Goal: Book appointment/travel/reservation

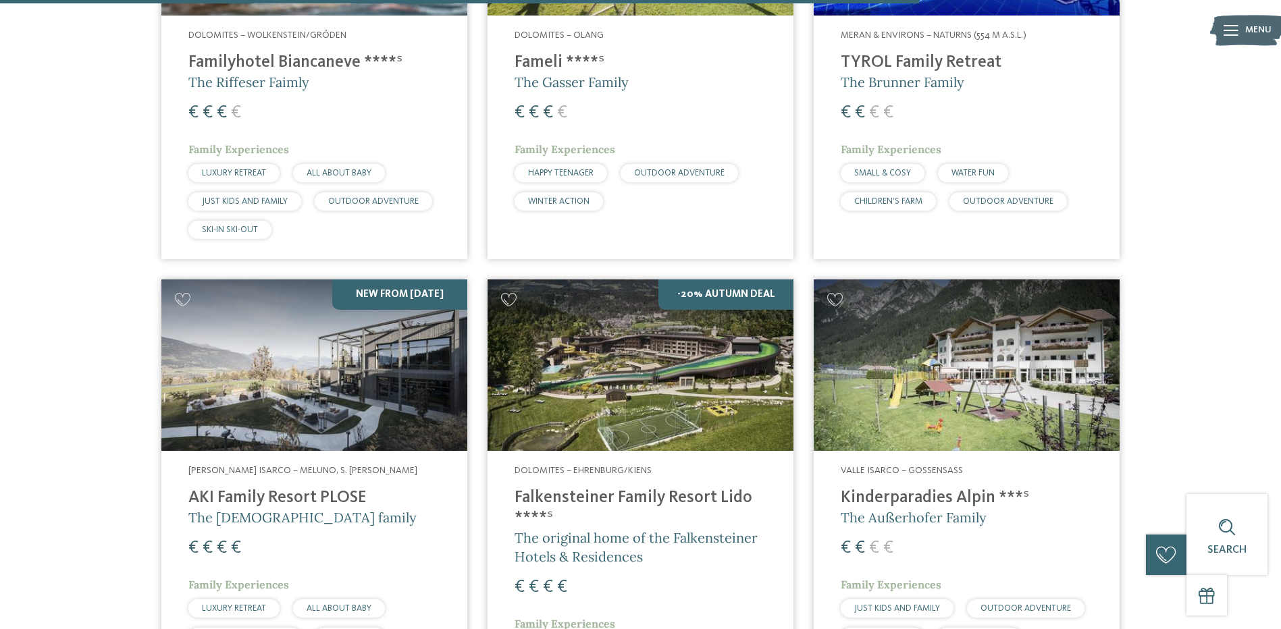
scroll to position [3242, 0]
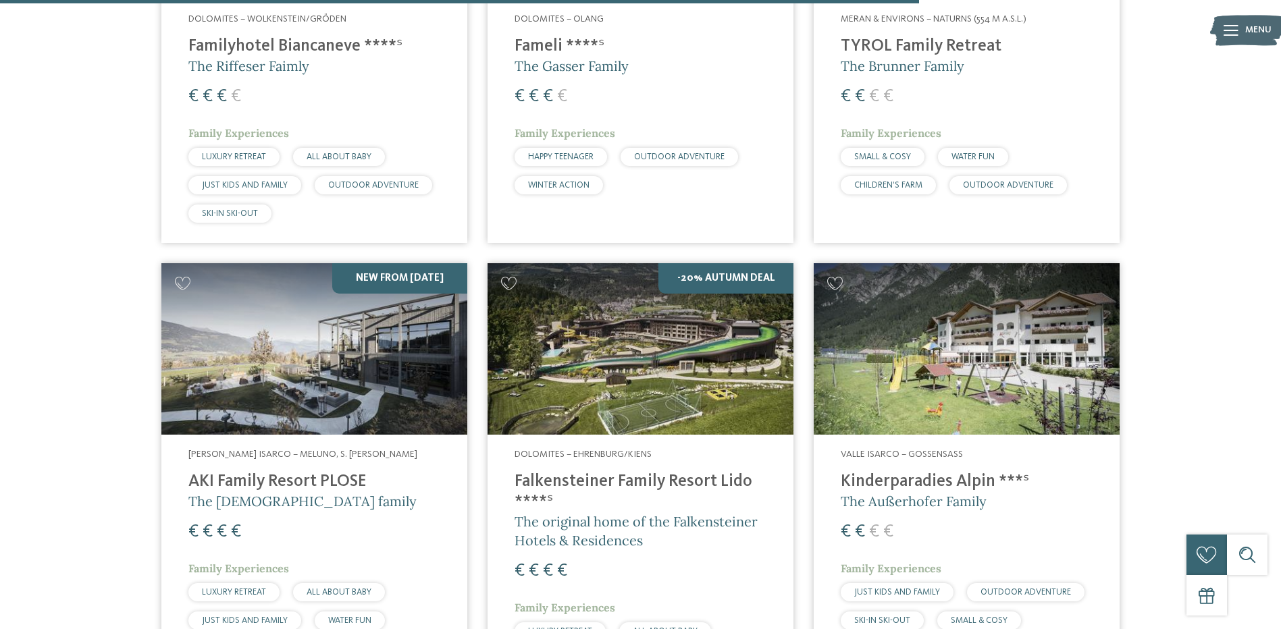
click at [627, 472] on h4 "Falkensteiner Family Resort Lido ****ˢ" at bounding box center [641, 492] width 252 height 41
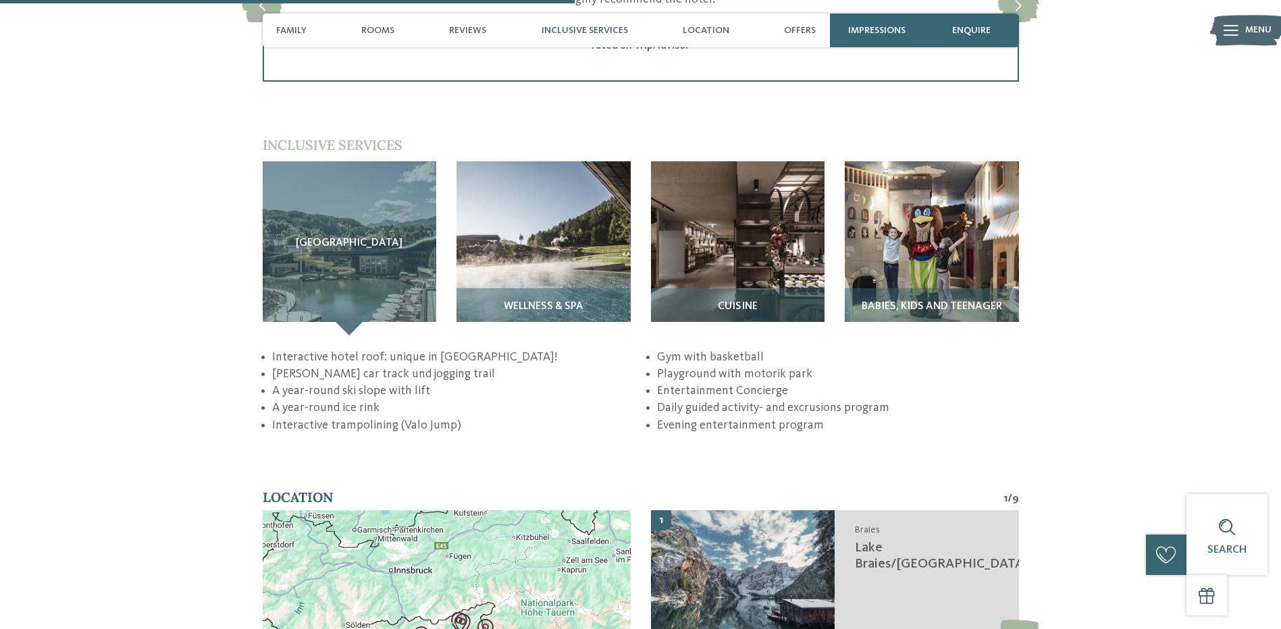
scroll to position [2161, 0]
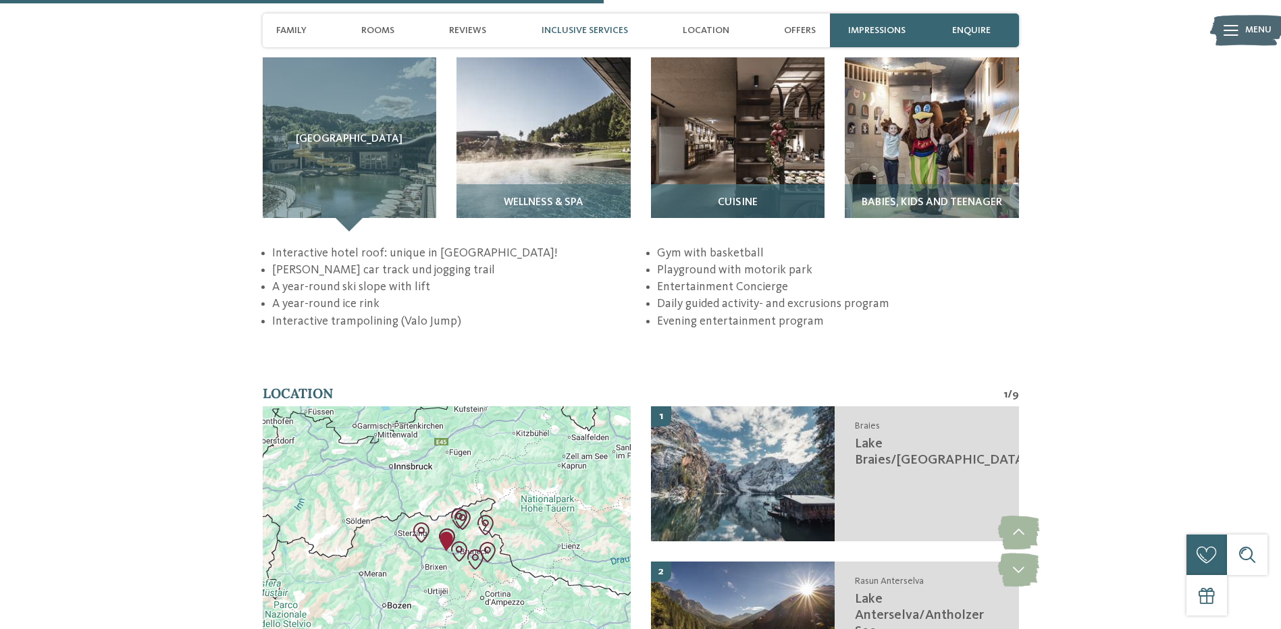
click at [689, 105] on img at bounding box center [738, 144] width 174 height 174
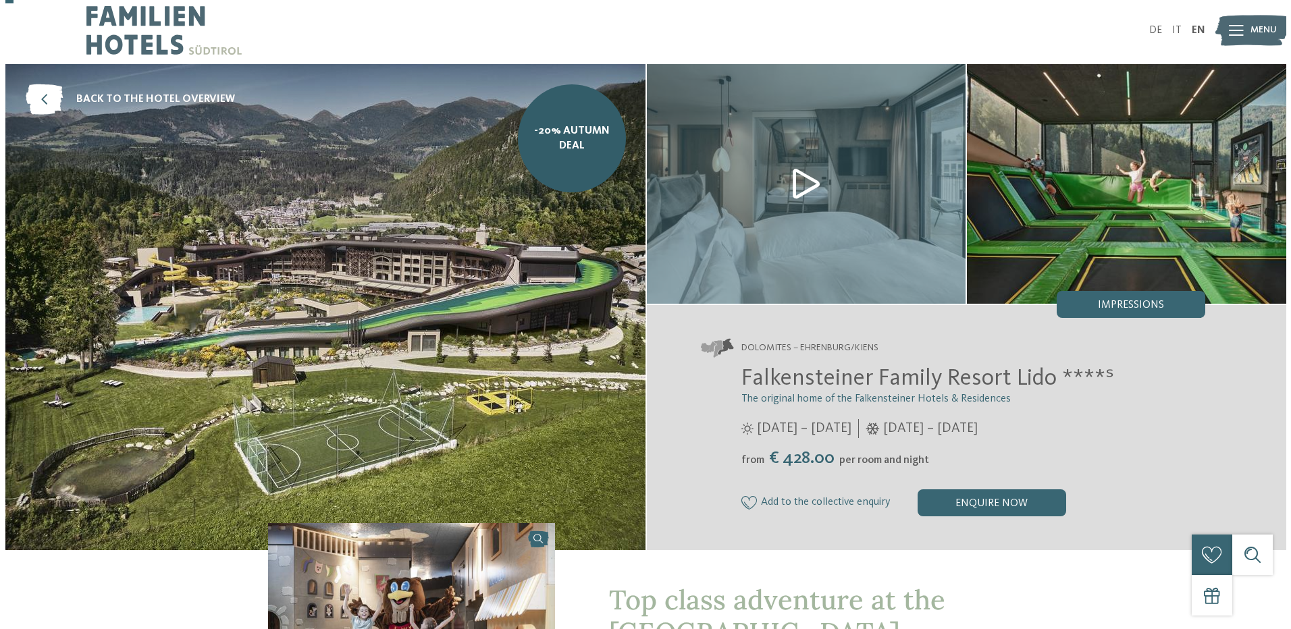
scroll to position [0, 0]
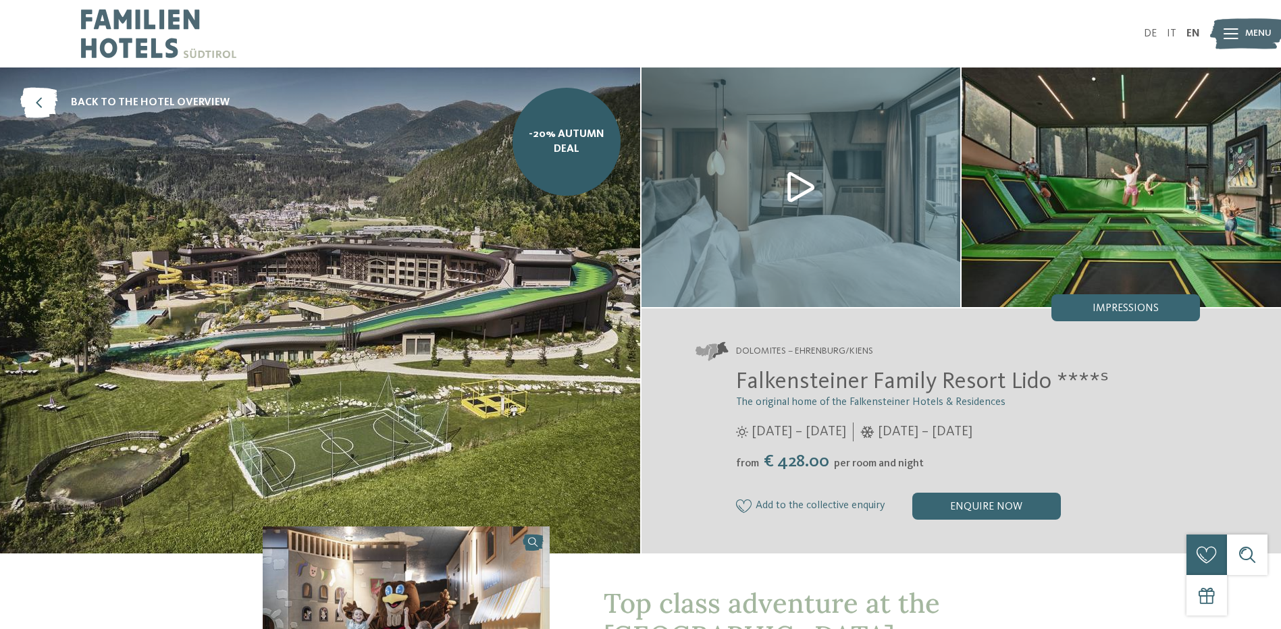
click at [1256, 30] on span "Menu" at bounding box center [1258, 34] width 26 height 14
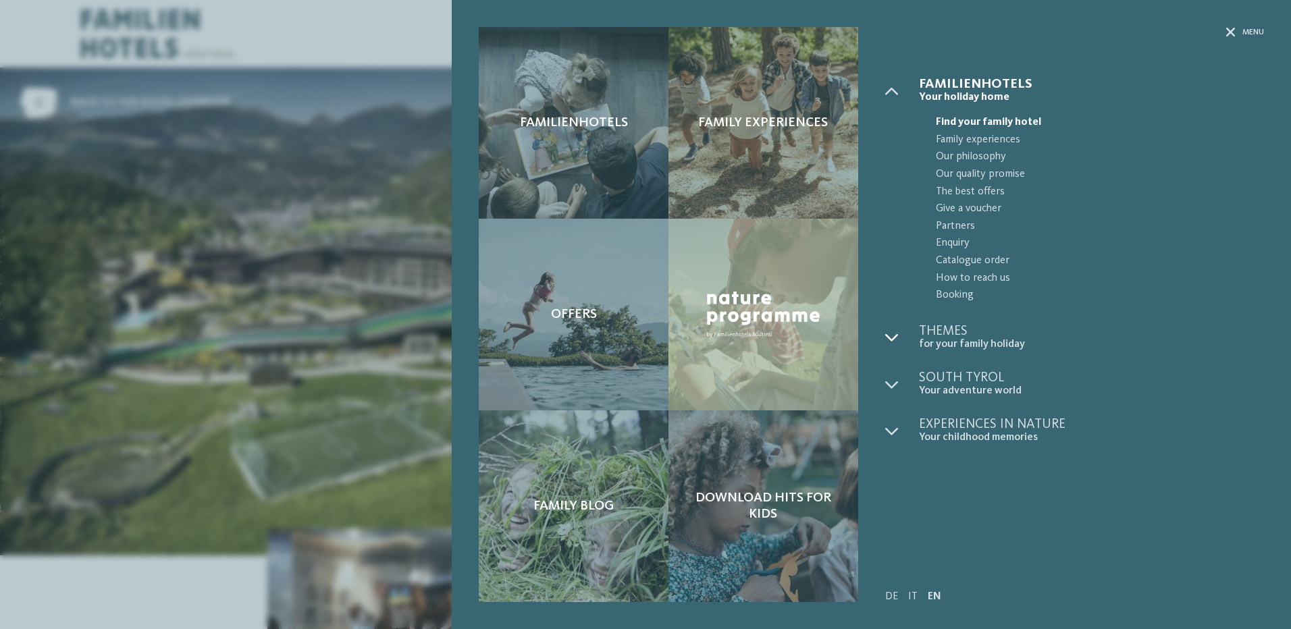
click at [909, 337] on div at bounding box center [902, 338] width 34 height 26
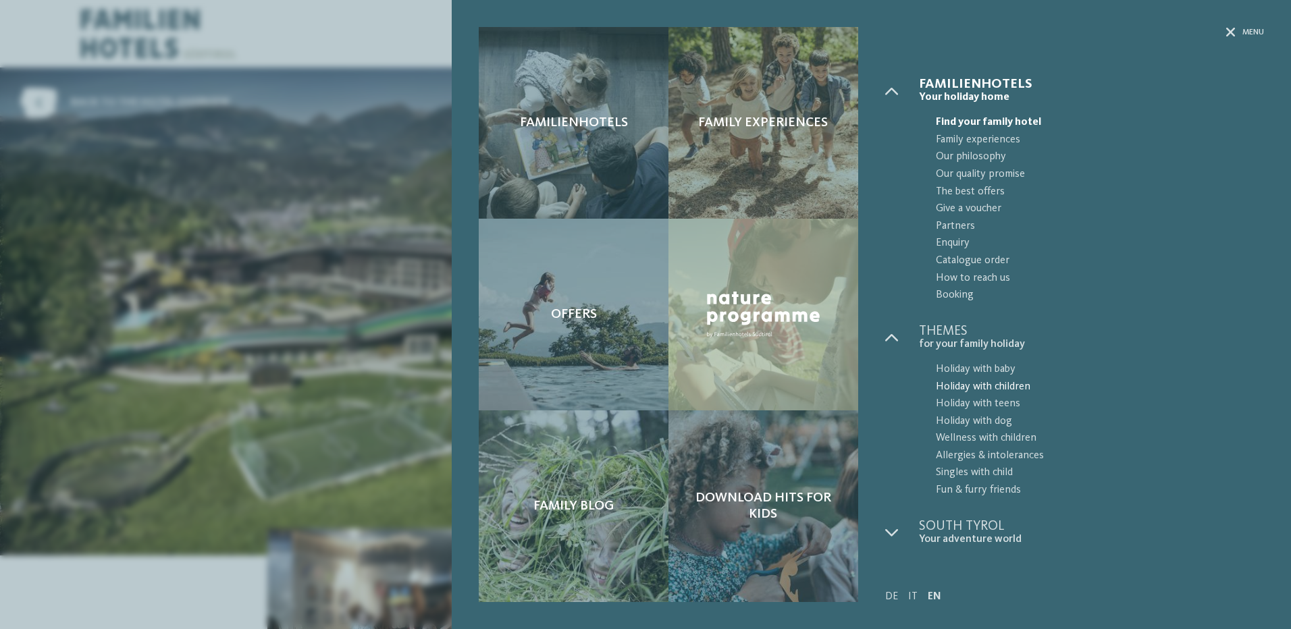
click at [967, 388] on span "Holiday with children" at bounding box center [1100, 388] width 328 height 18
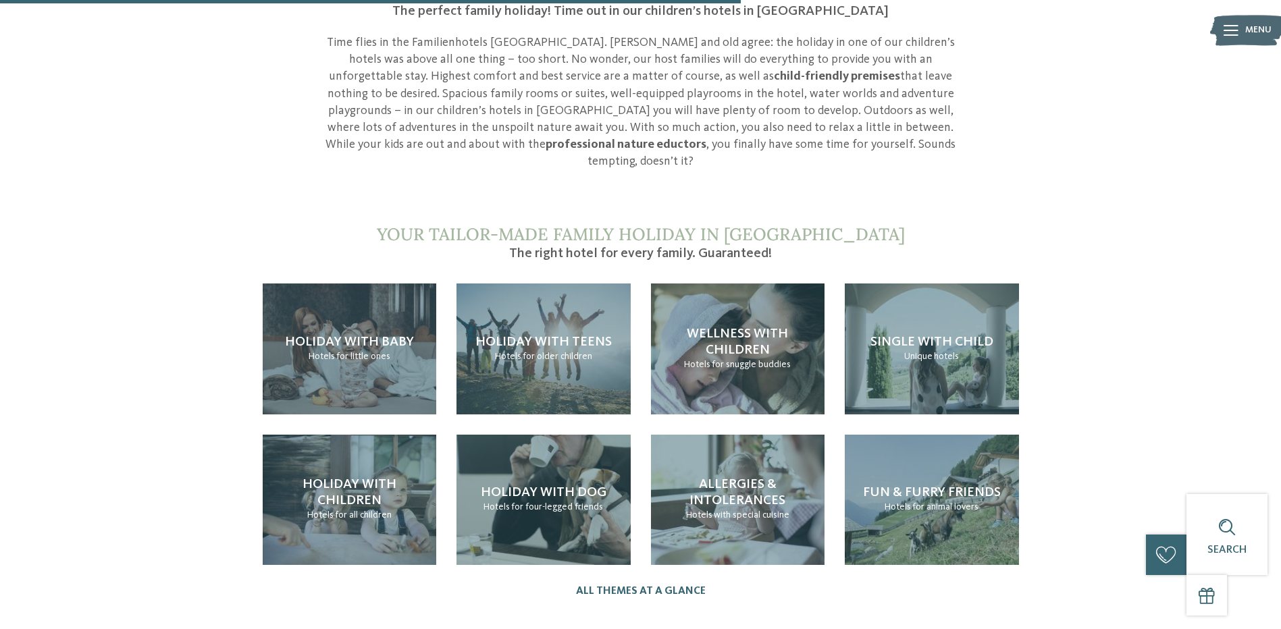
scroll to position [1351, 0]
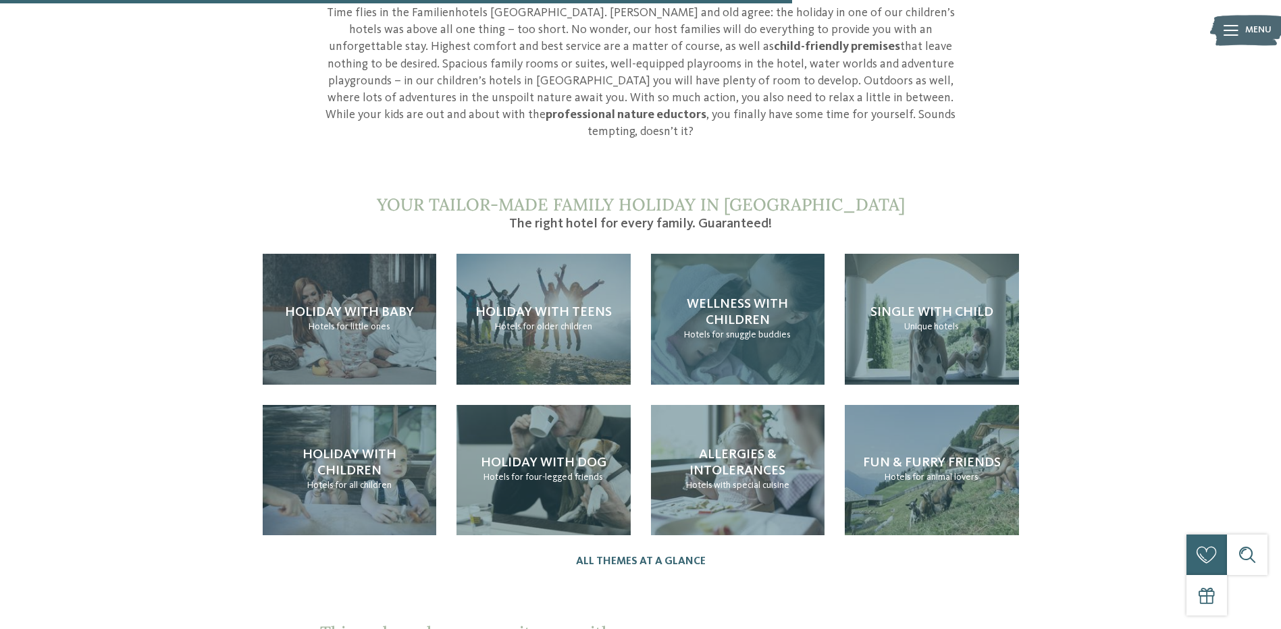
click at [723, 263] on div "Wellness with children Hotels for snuggle buddies" at bounding box center [738, 319] width 174 height 130
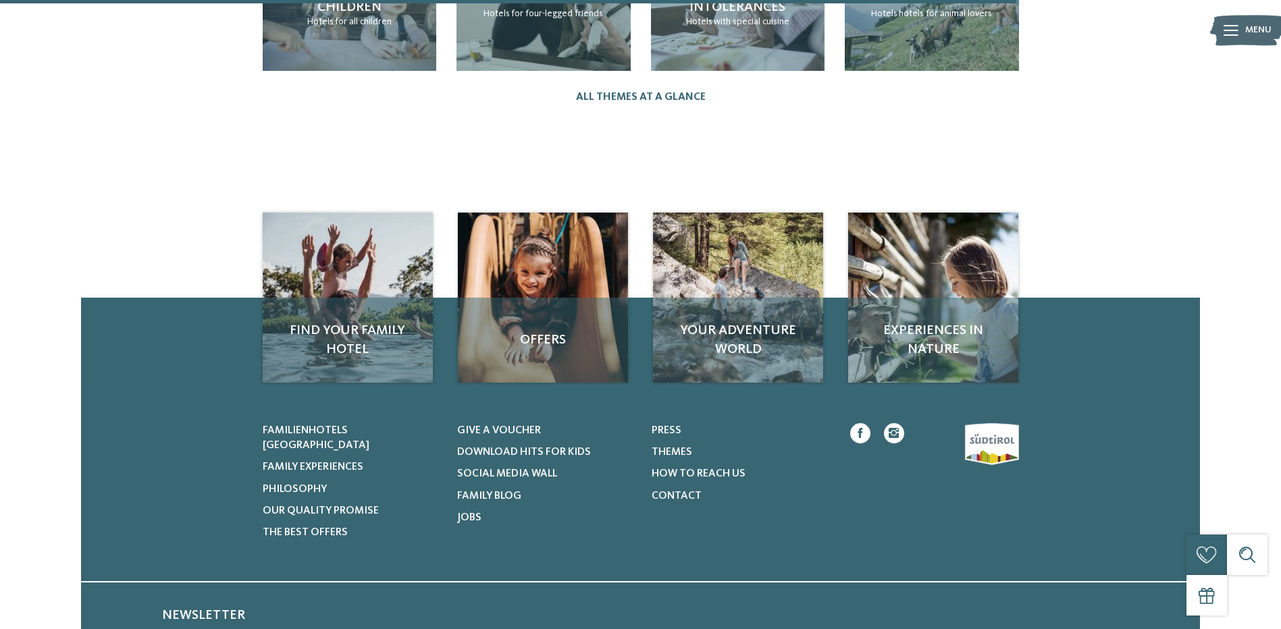
scroll to position [1801, 0]
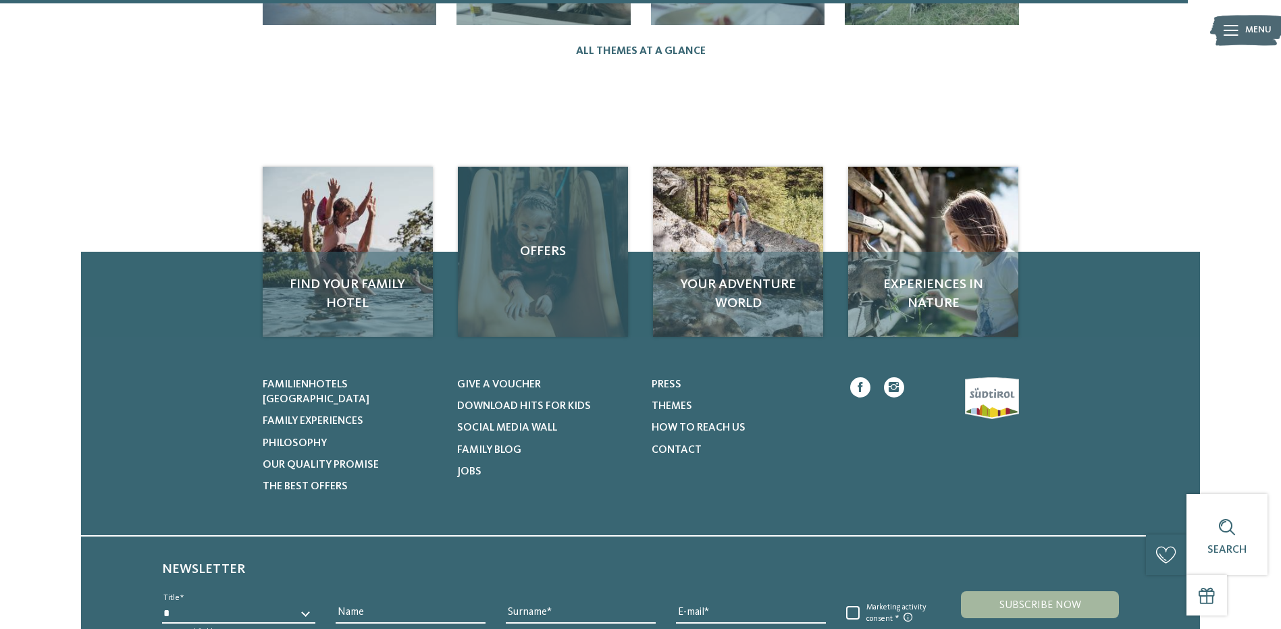
click at [541, 278] on div "Offers" at bounding box center [543, 252] width 170 height 170
click at [548, 182] on div "Offers" at bounding box center [543, 252] width 170 height 170
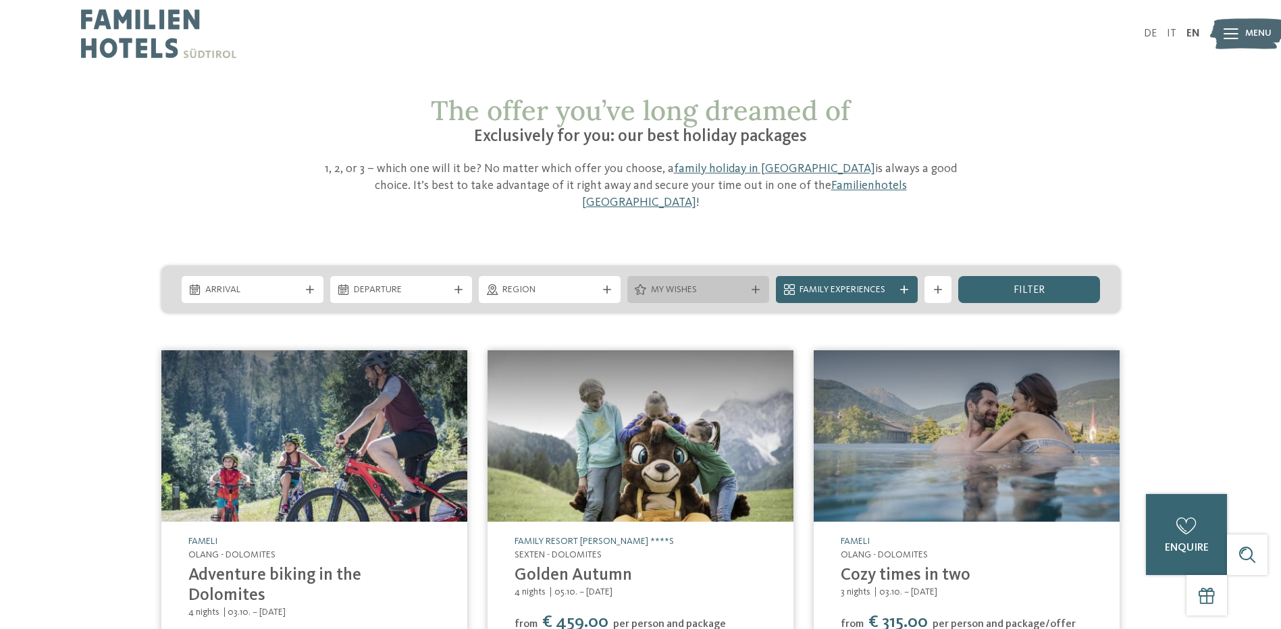
click at [696, 284] on span "My wishes" at bounding box center [698, 291] width 95 height 14
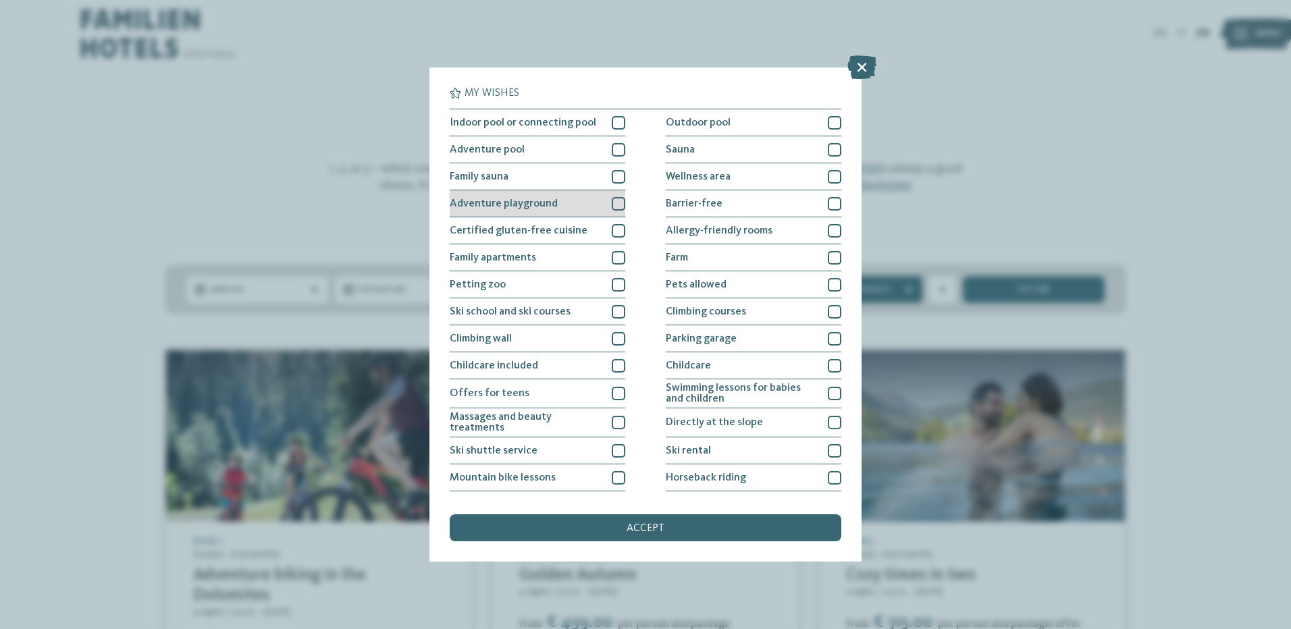
click at [571, 207] on div "Adventure playground" at bounding box center [538, 203] width 176 height 27
click at [566, 129] on div "Indoor pool or connecting pool" at bounding box center [538, 122] width 176 height 27
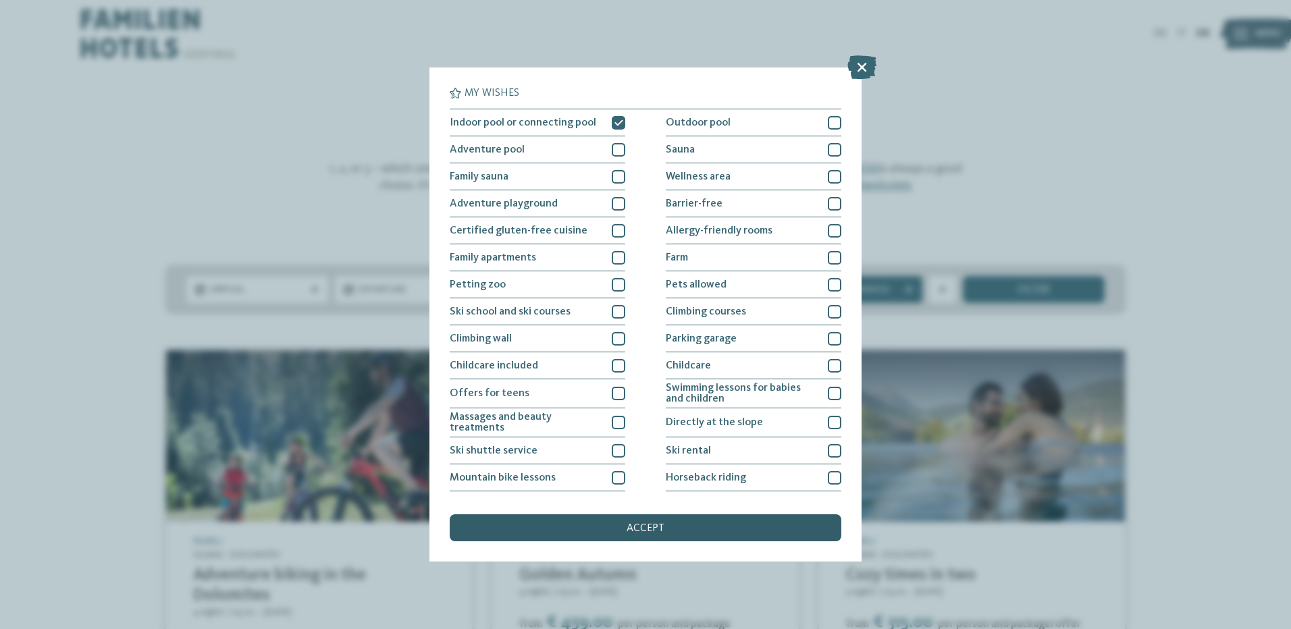
click at [647, 527] on span "accept" at bounding box center [646, 528] width 38 height 11
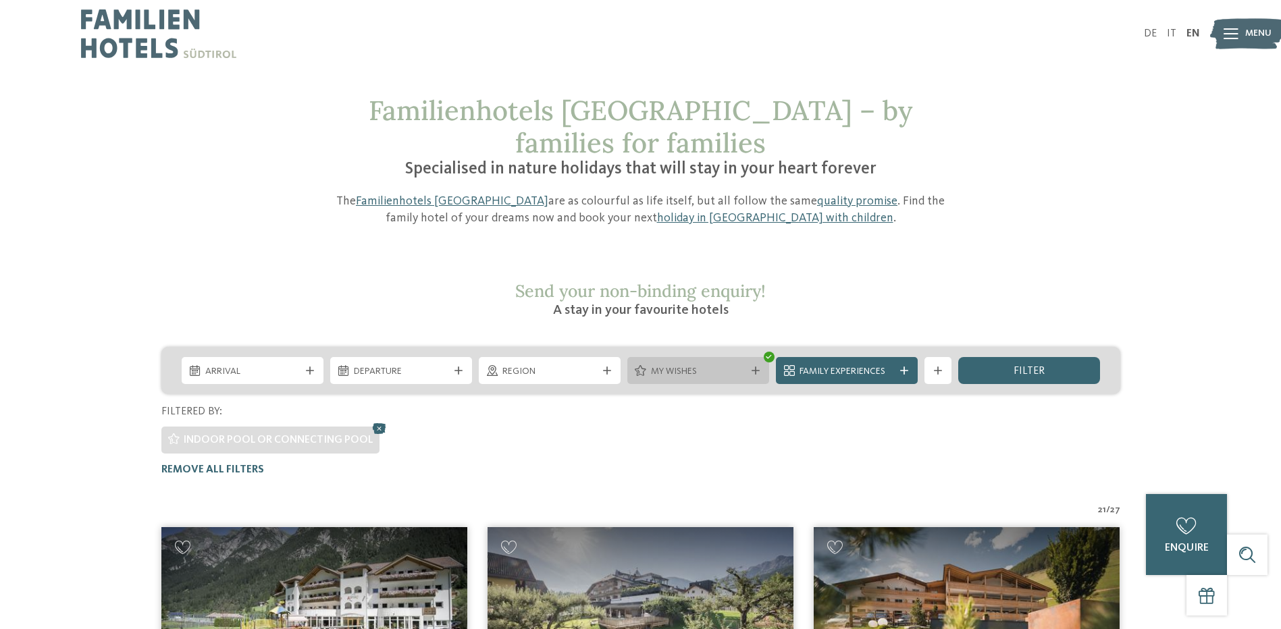
click at [653, 365] on span "My wishes" at bounding box center [698, 372] width 95 height 14
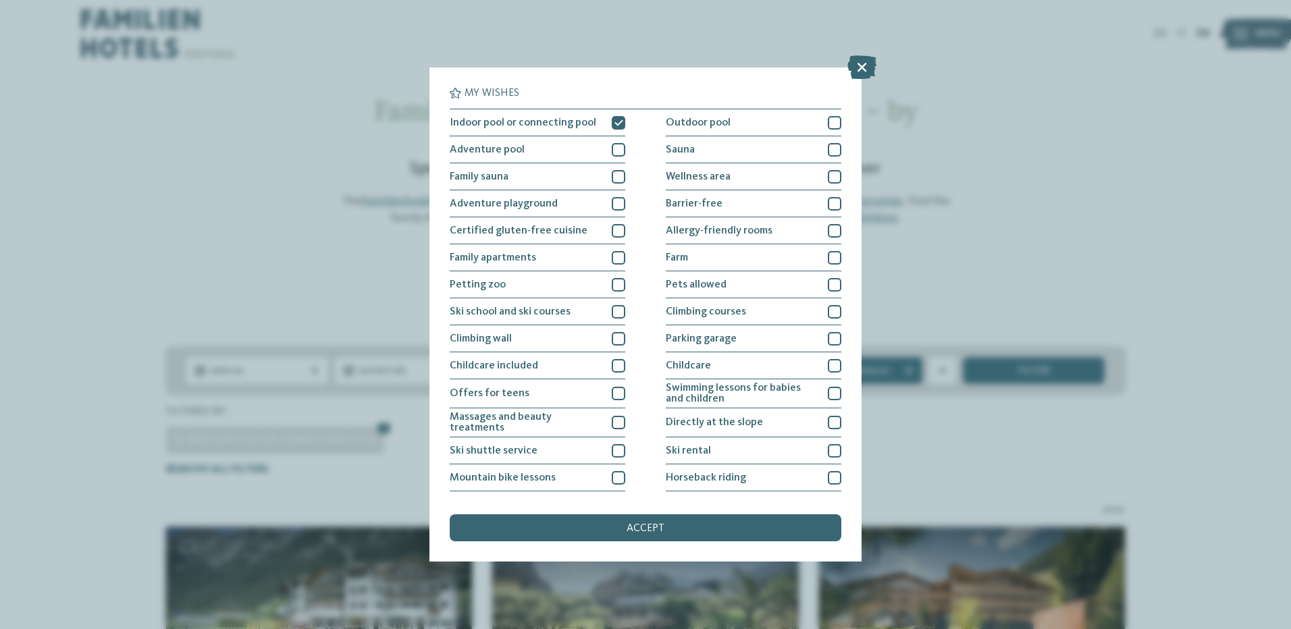
click at [120, 175] on div "My wishes Indoor pool or connecting pool Outdoor pool" at bounding box center [645, 314] width 1291 height 629
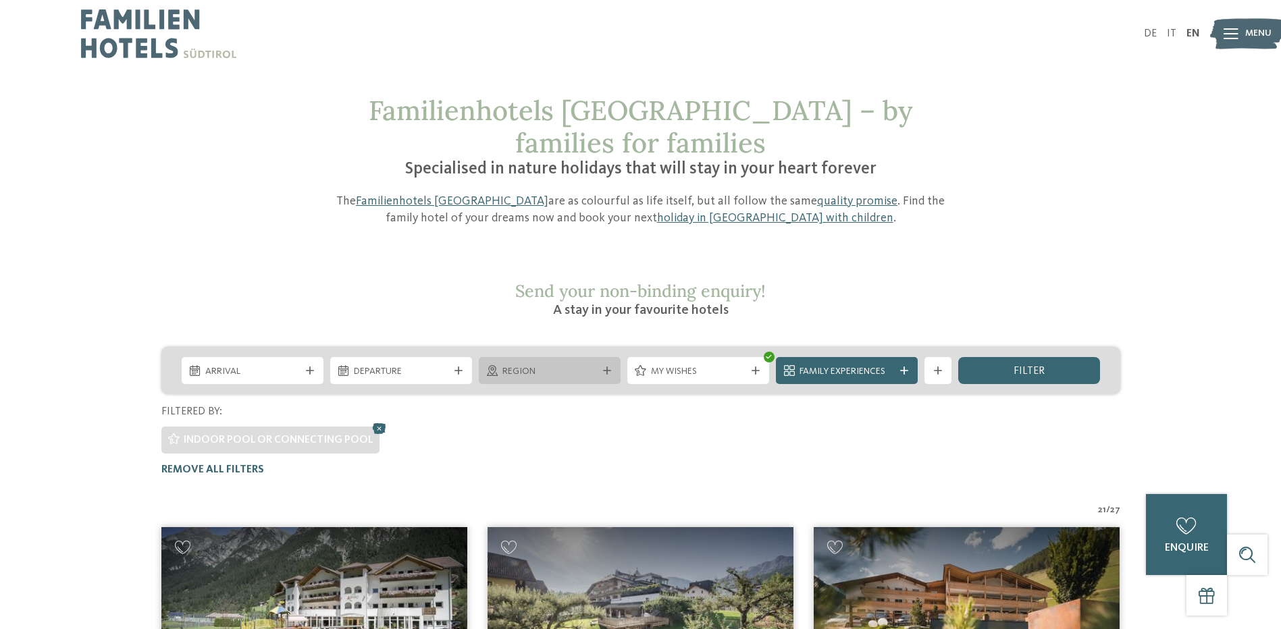
click at [535, 365] on span "Region" at bounding box center [550, 372] width 95 height 14
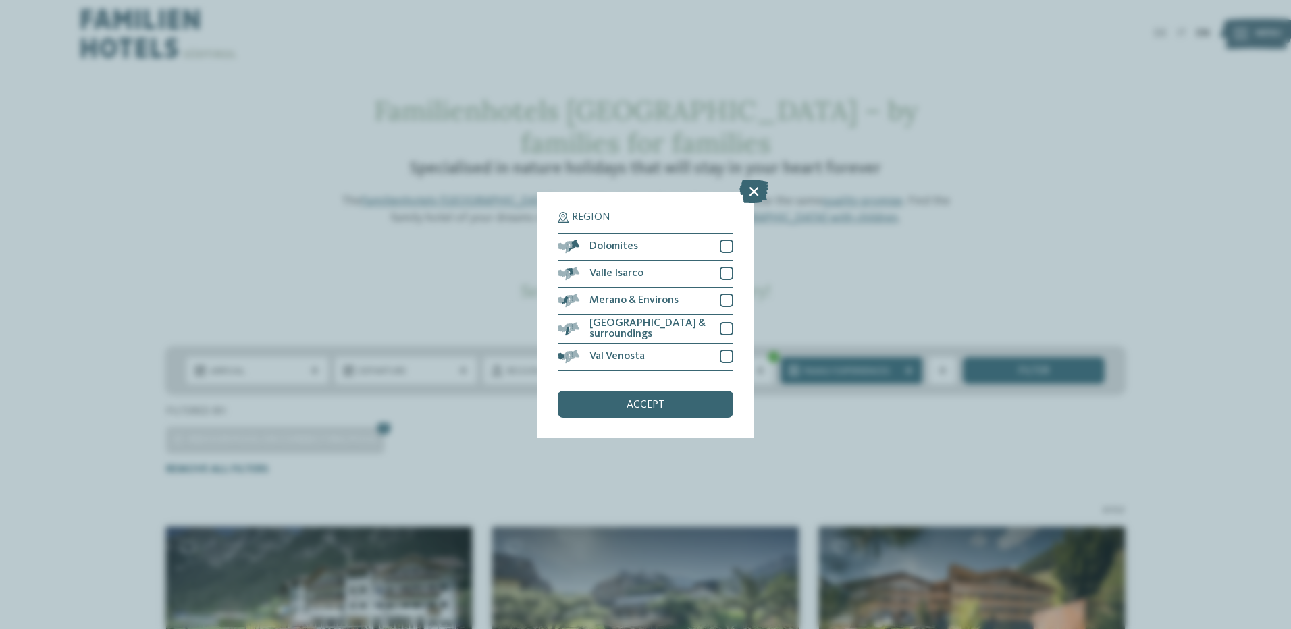
click at [11, 208] on div "Region Dolomites" at bounding box center [645, 314] width 1291 height 629
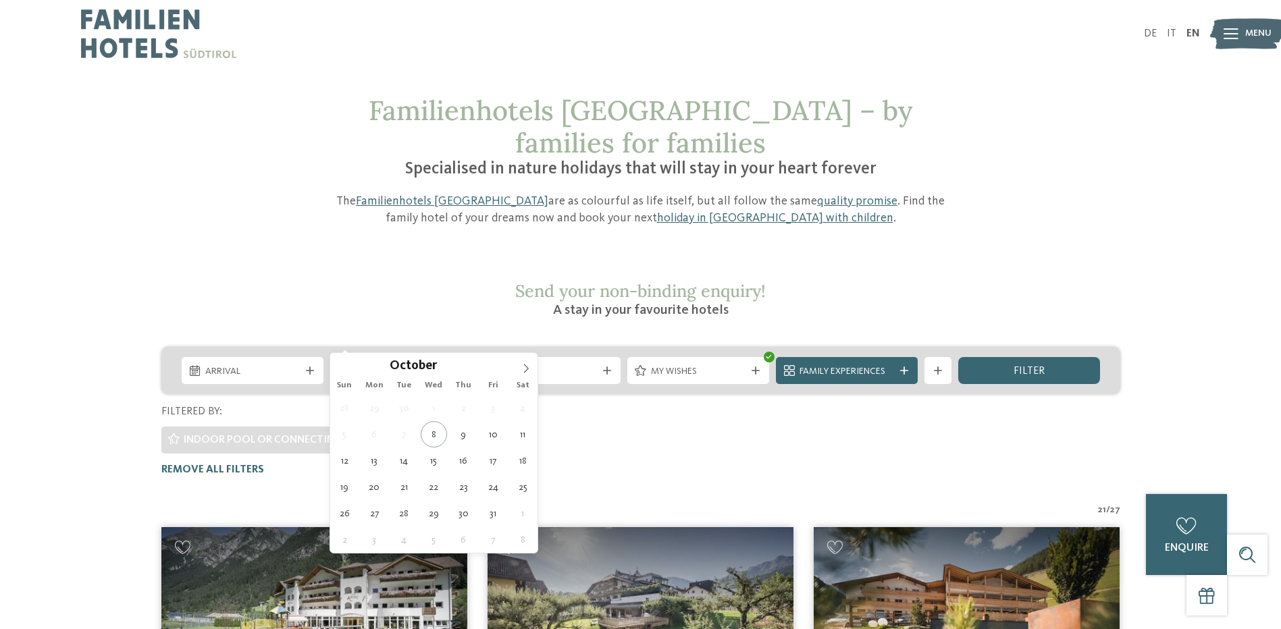
click at [365, 357] on div "Departure" at bounding box center [401, 370] width 142 height 27
click at [342, 281] on h2 "Send your non-binding enquiry!" at bounding box center [641, 291] width 642 height 20
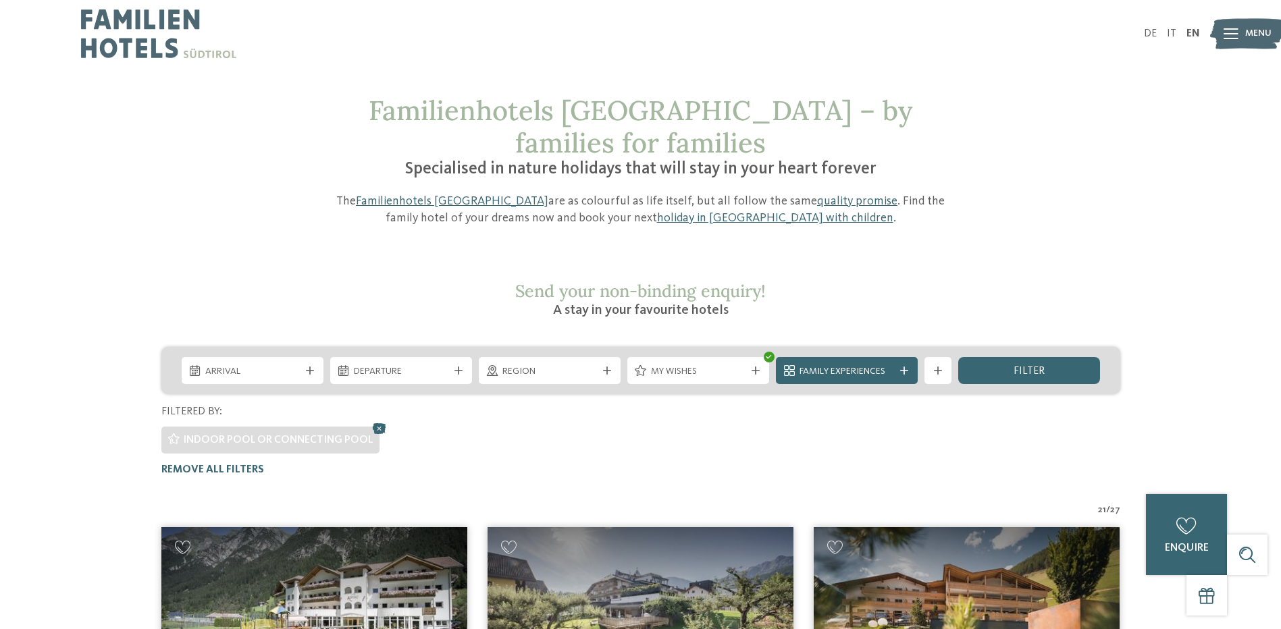
click at [814, 355] on div "Arrival Departure" at bounding box center [640, 370] width 959 height 47
click at [808, 365] on span "Family Experiences" at bounding box center [847, 372] width 95 height 14
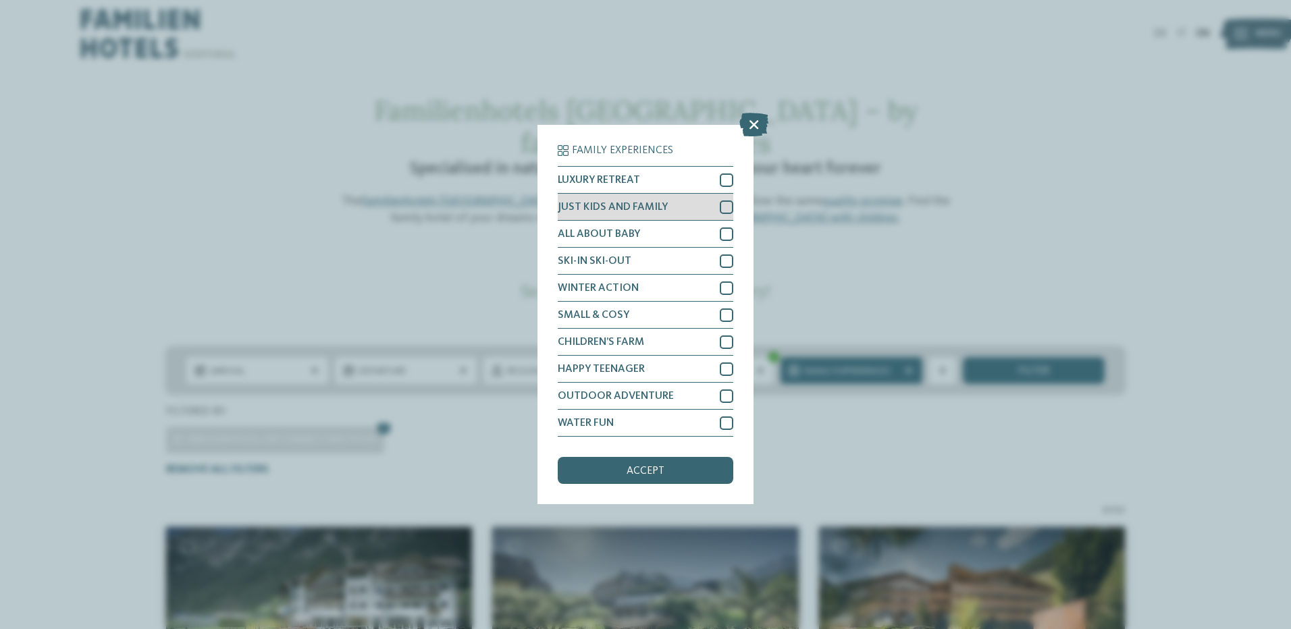
click at [619, 207] on span "JUST KIDS AND FAMILY" at bounding box center [613, 207] width 110 height 11
click at [965, 461] on div "Family Experiences LUXURY RETREAT JUST KIDS AND FAMILY" at bounding box center [645, 314] width 1291 height 629
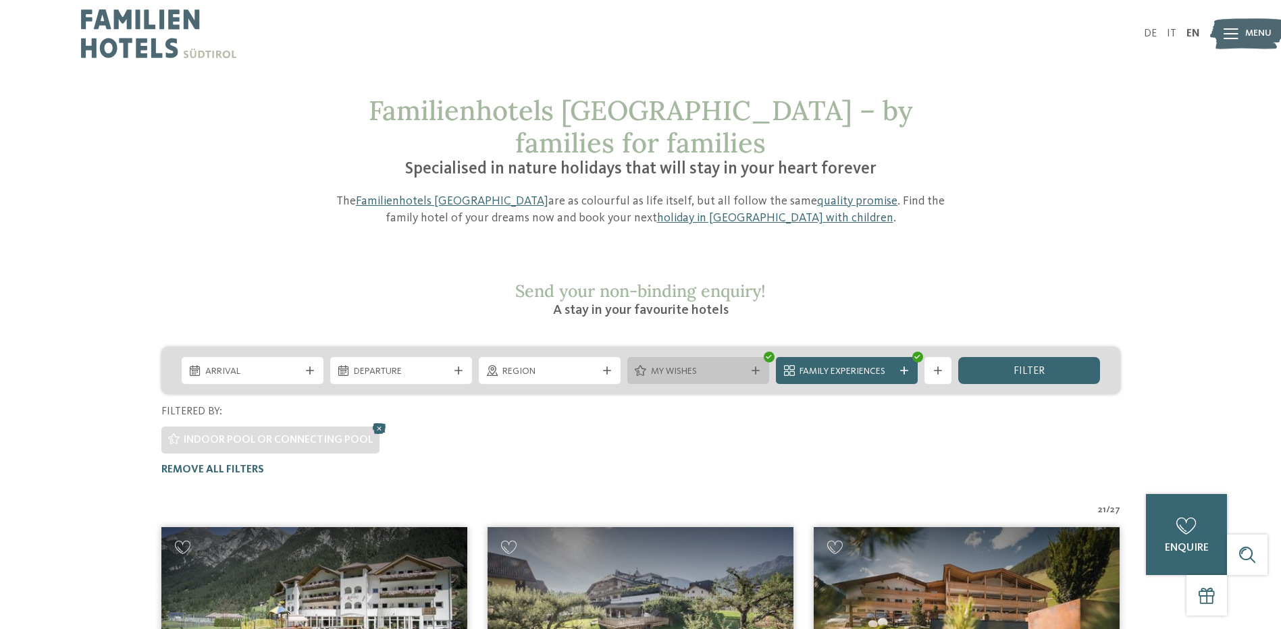
click at [677, 365] on span "My wishes" at bounding box center [698, 372] width 95 height 14
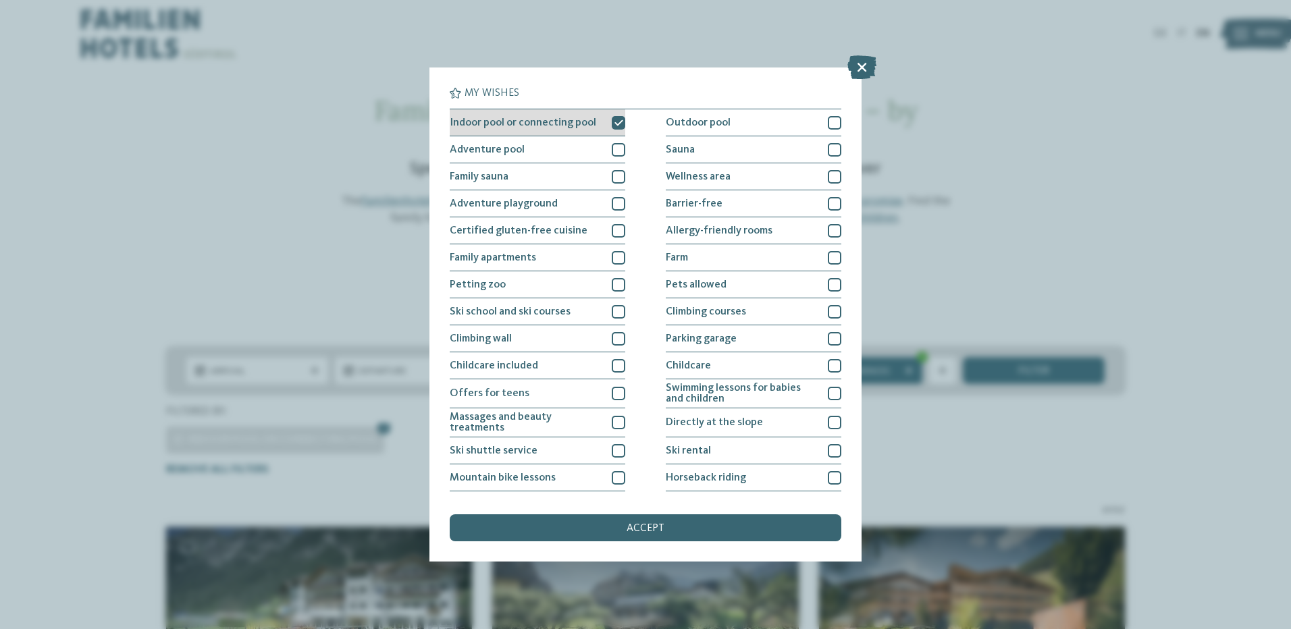
click at [528, 122] on span "Indoor pool or connecting pool" at bounding box center [523, 123] width 147 height 11
click at [652, 524] on span "accept" at bounding box center [646, 528] width 38 height 11
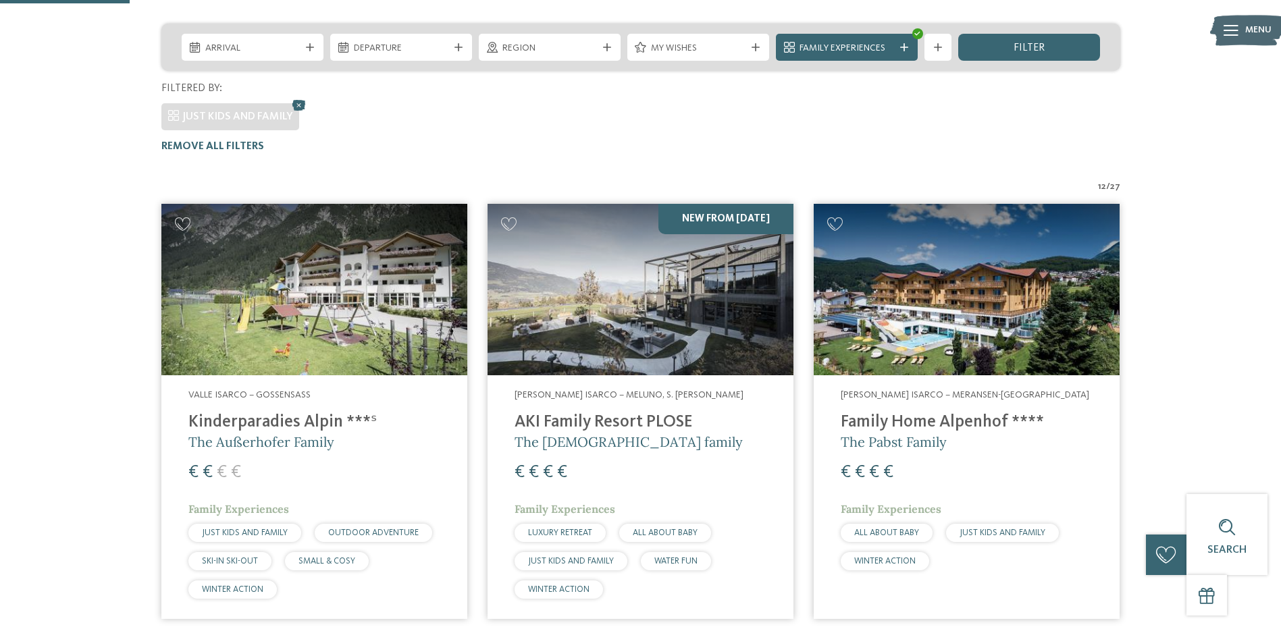
scroll to position [230, 0]
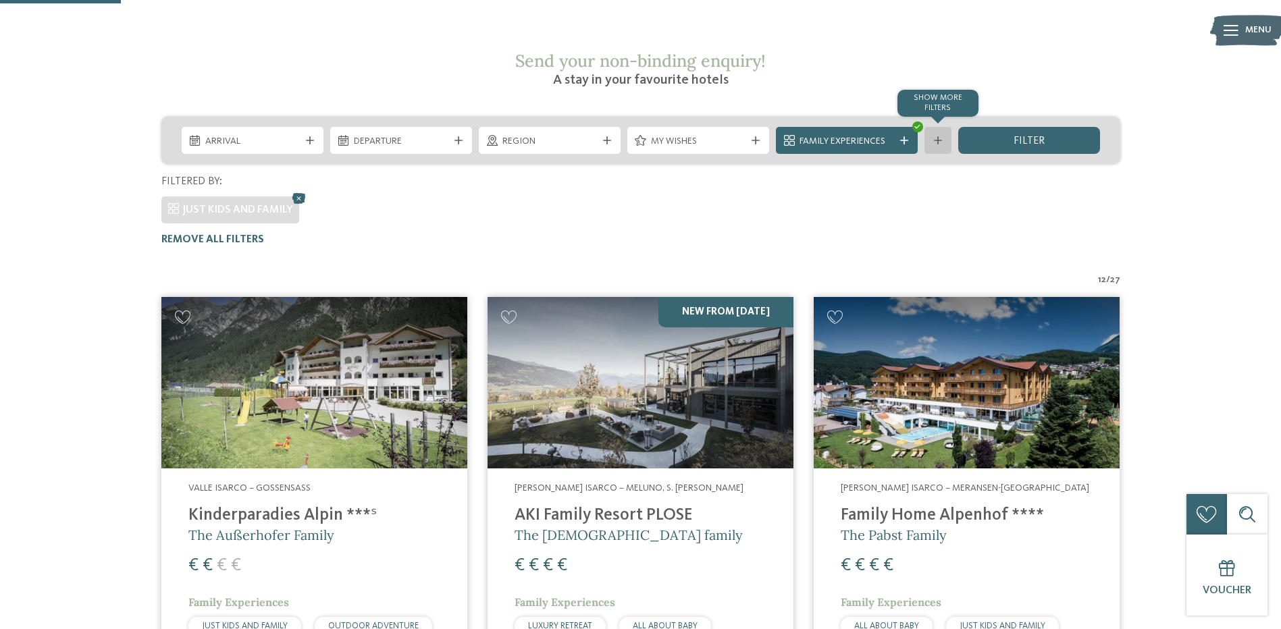
click at [927, 127] on div "Show more filters" at bounding box center [938, 140] width 27 height 27
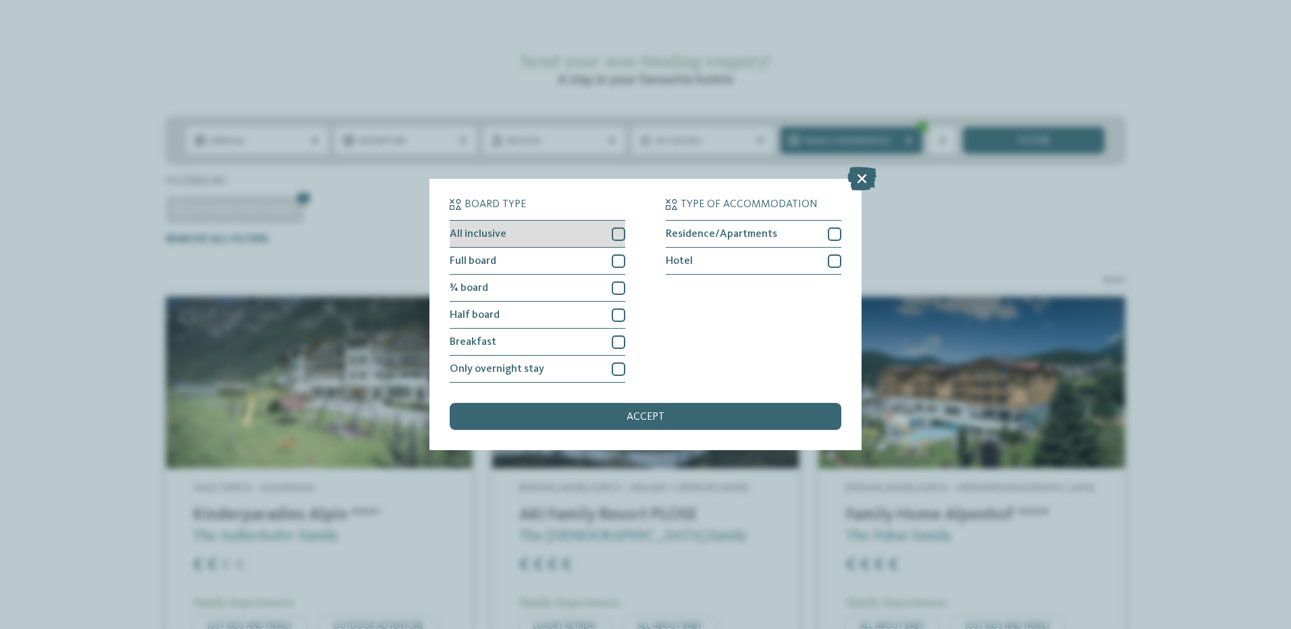
click at [620, 236] on div at bounding box center [619, 235] width 14 height 14
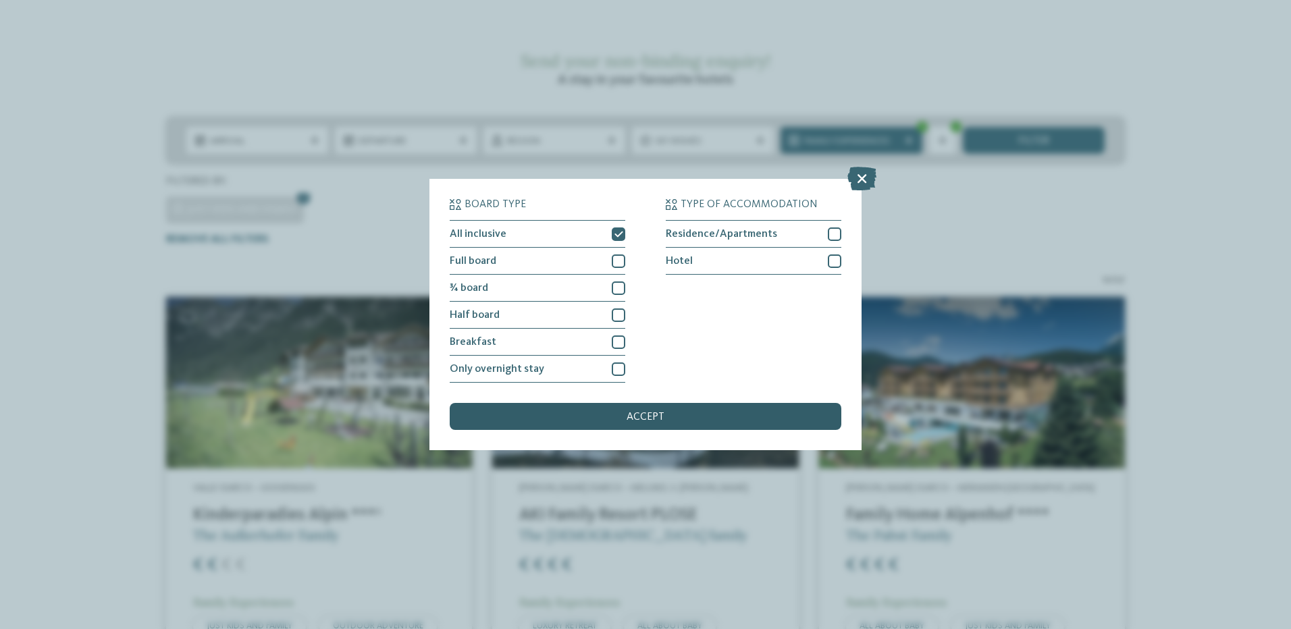
click at [664, 419] on div "accept" at bounding box center [646, 416] width 392 height 27
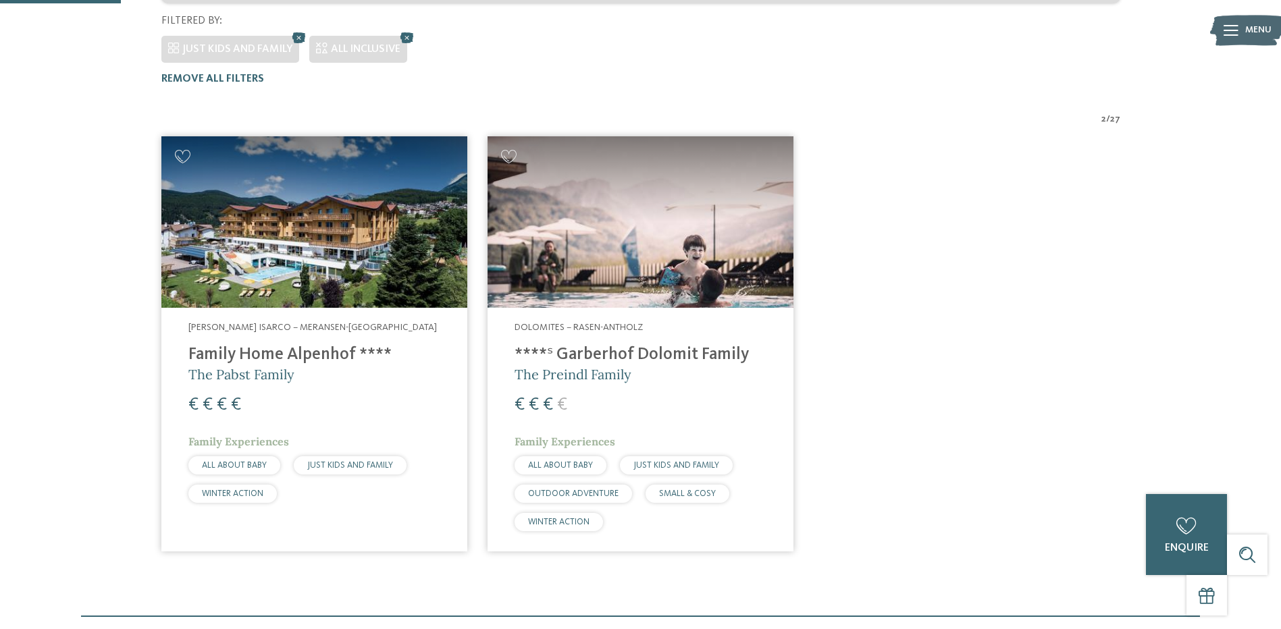
scroll to position [411, 0]
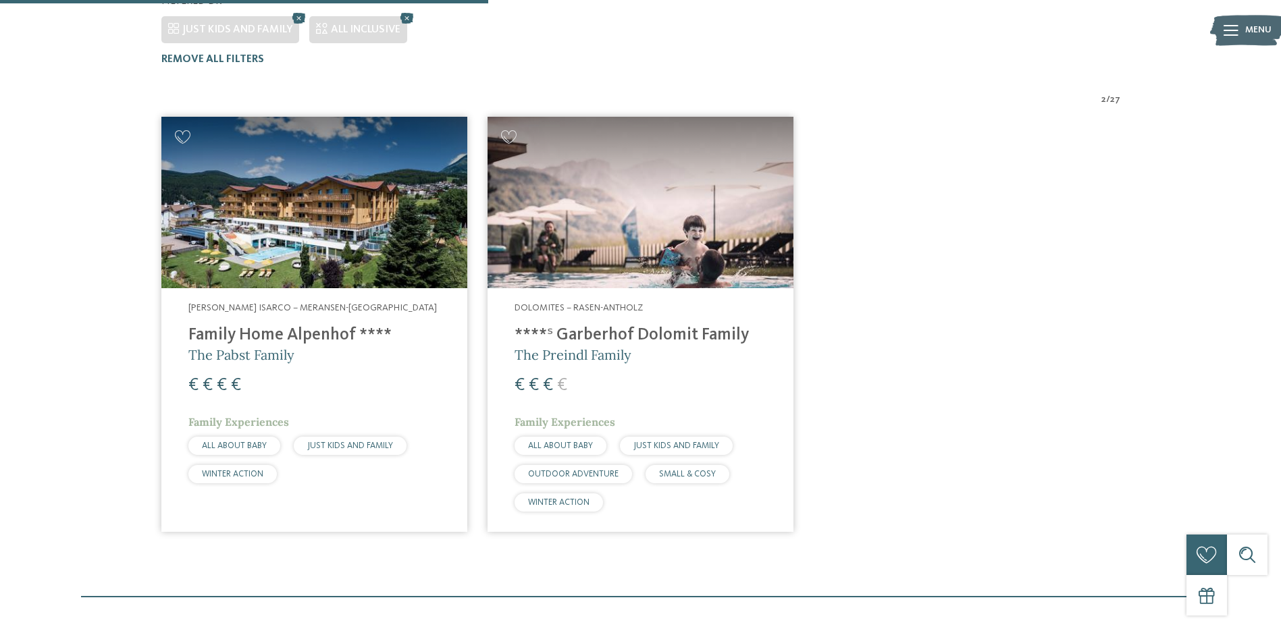
click at [592, 159] on img at bounding box center [641, 203] width 306 height 172
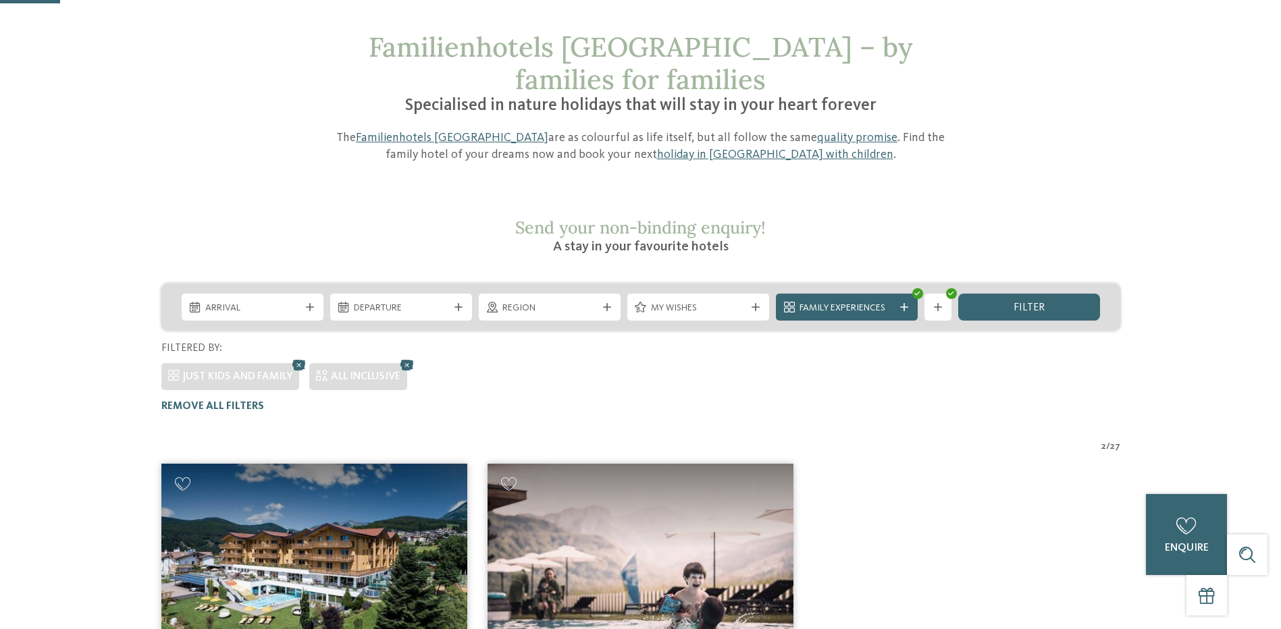
scroll to position [51, 0]
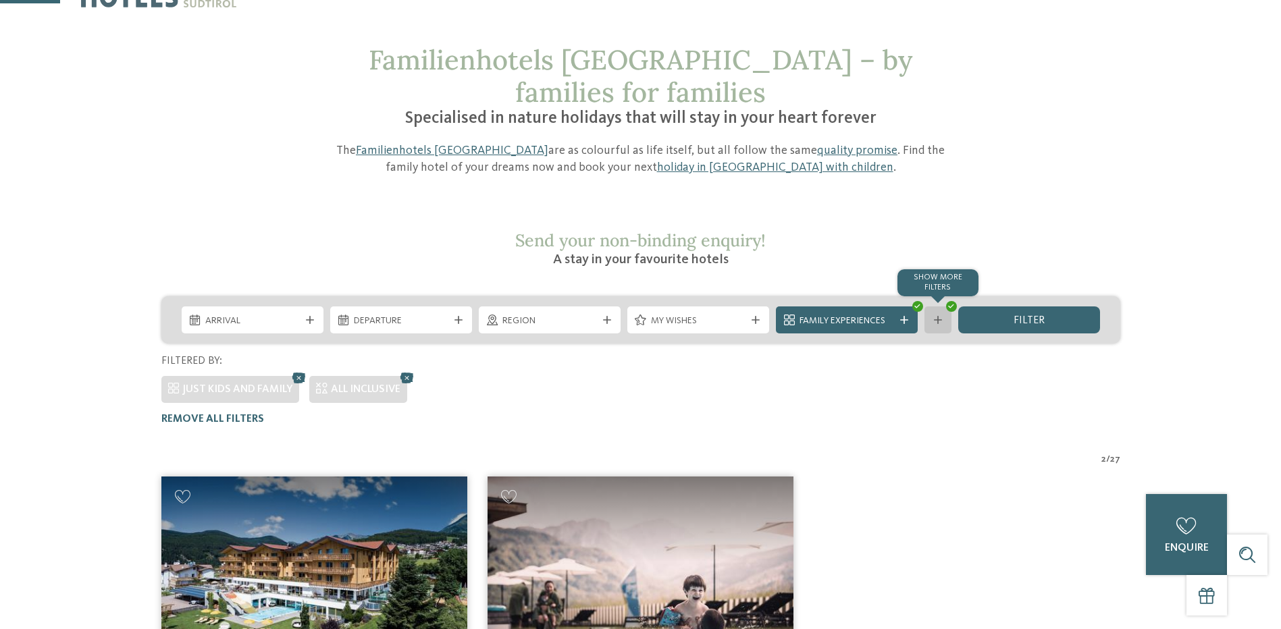
click at [943, 316] on div at bounding box center [938, 320] width 14 height 8
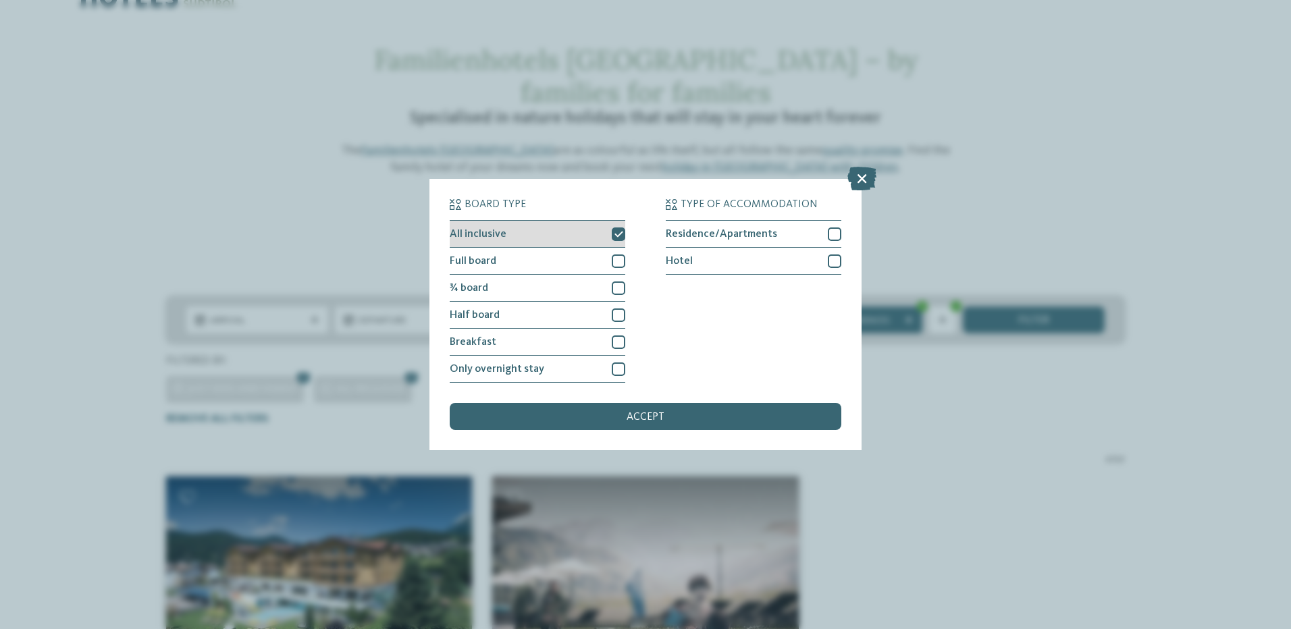
click at [619, 233] on icon at bounding box center [619, 234] width 9 height 8
click at [613, 262] on div at bounding box center [619, 262] width 14 height 14
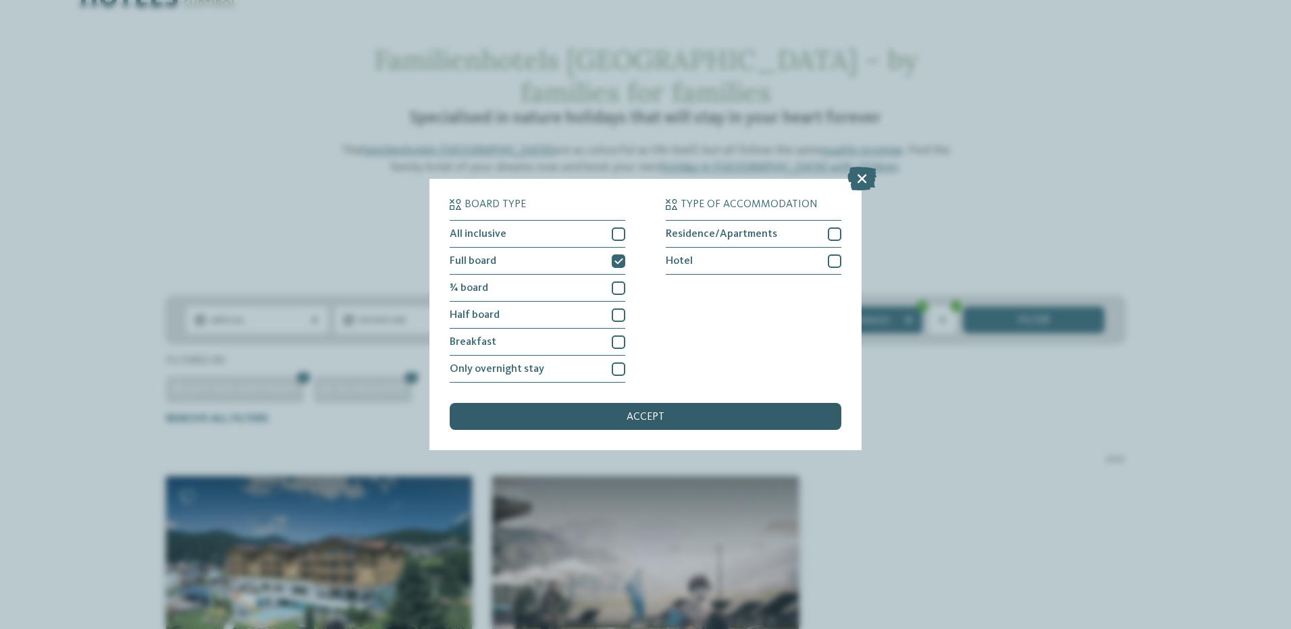
click at [674, 421] on div "accept" at bounding box center [646, 416] width 392 height 27
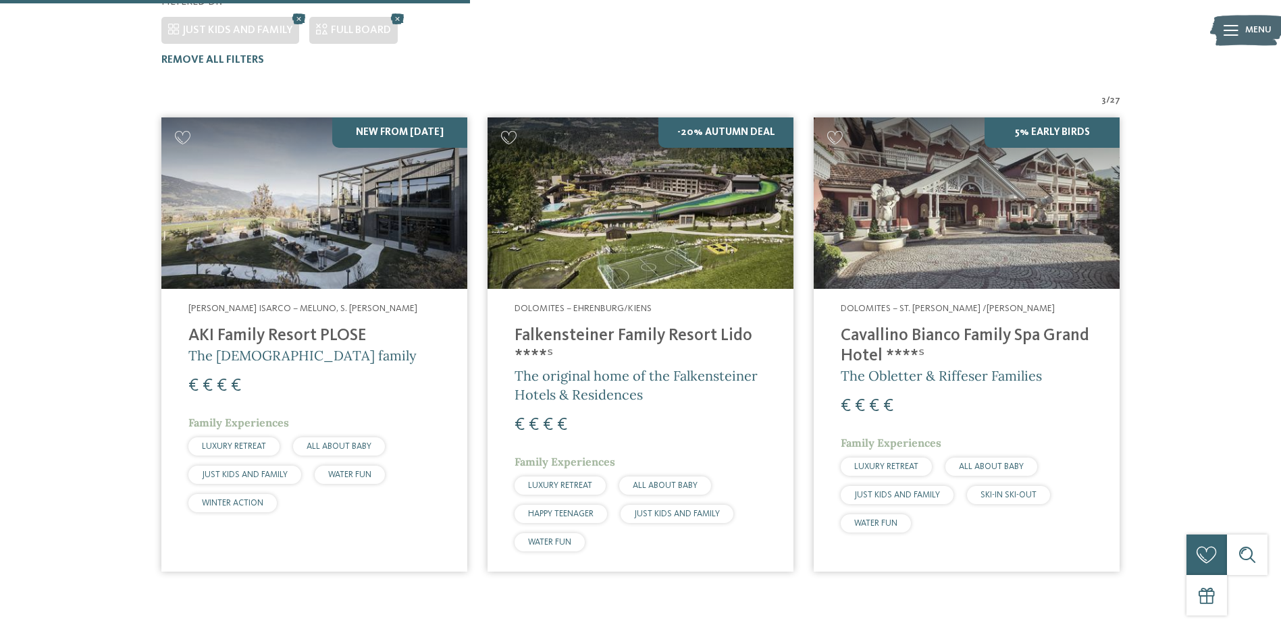
scroll to position [411, 0]
click at [656, 203] on img at bounding box center [641, 203] width 306 height 172
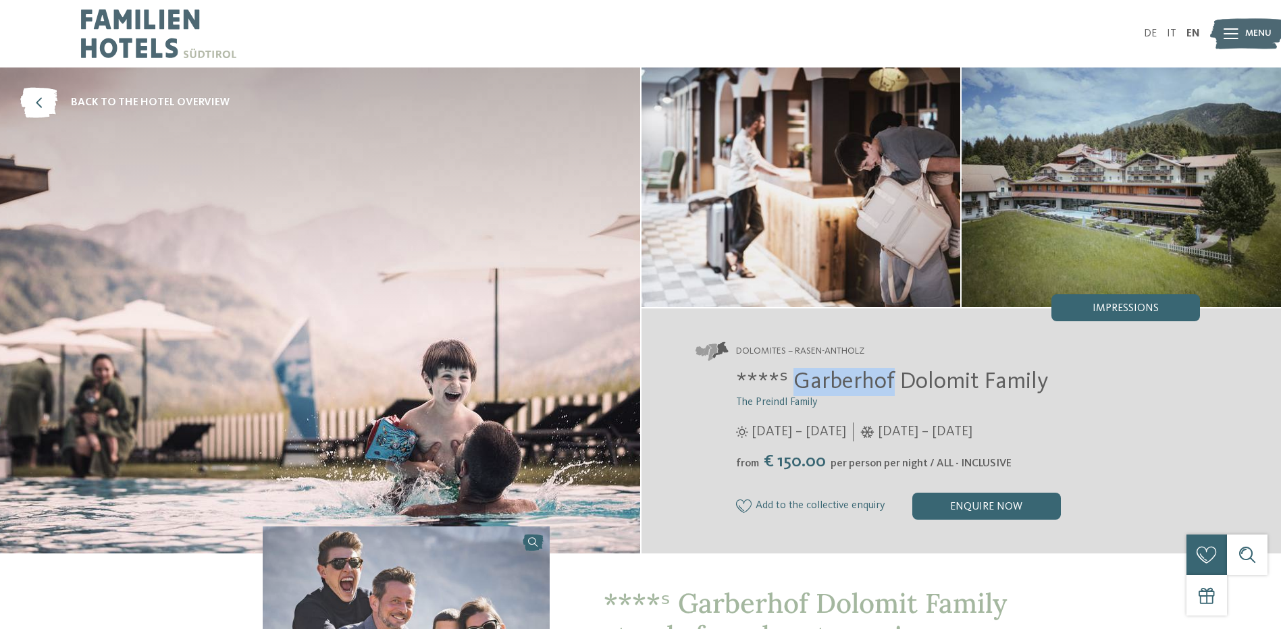
drag, startPoint x: 796, startPoint y: 380, endPoint x: 895, endPoint y: 374, distance: 99.5
click at [895, 374] on span "****ˢ Garberhof Dolomit Family" at bounding box center [892, 382] width 312 height 24
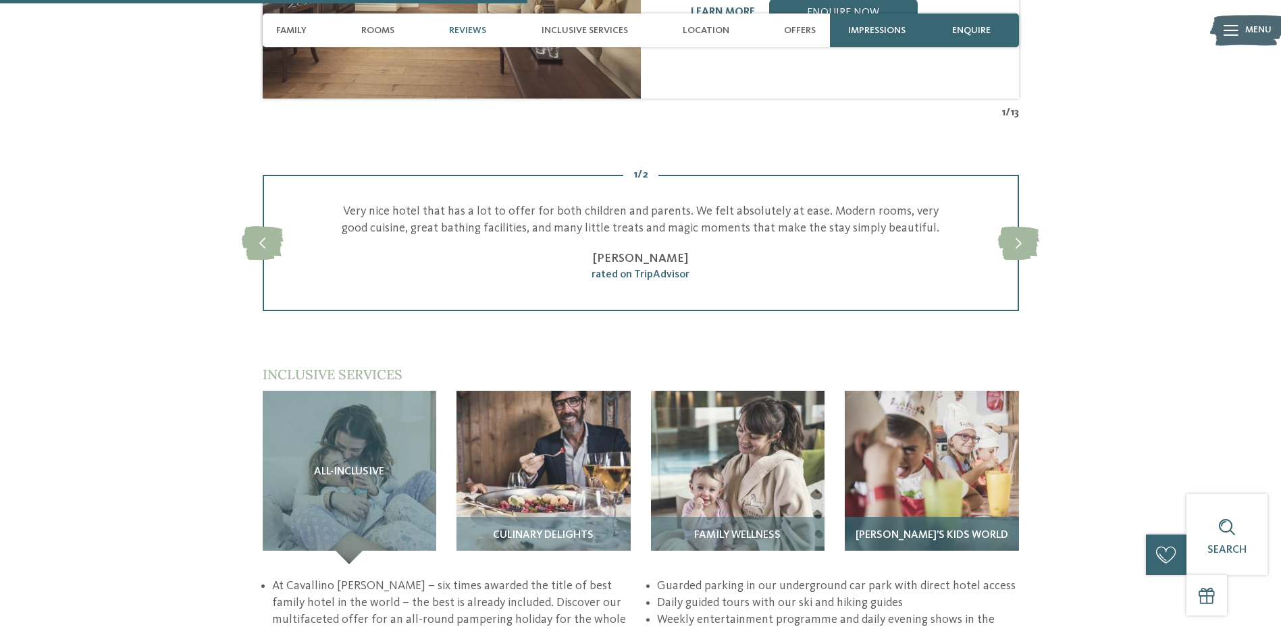
scroll to position [1801, 0]
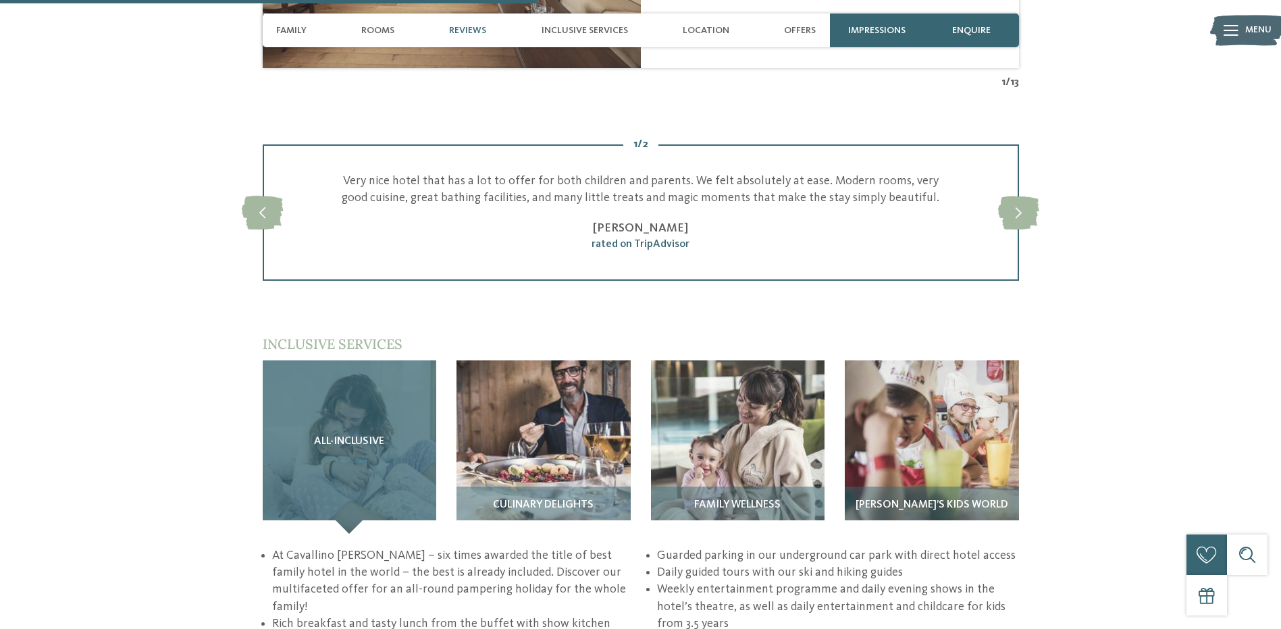
click at [317, 377] on div "All-inclusive" at bounding box center [350, 448] width 174 height 174
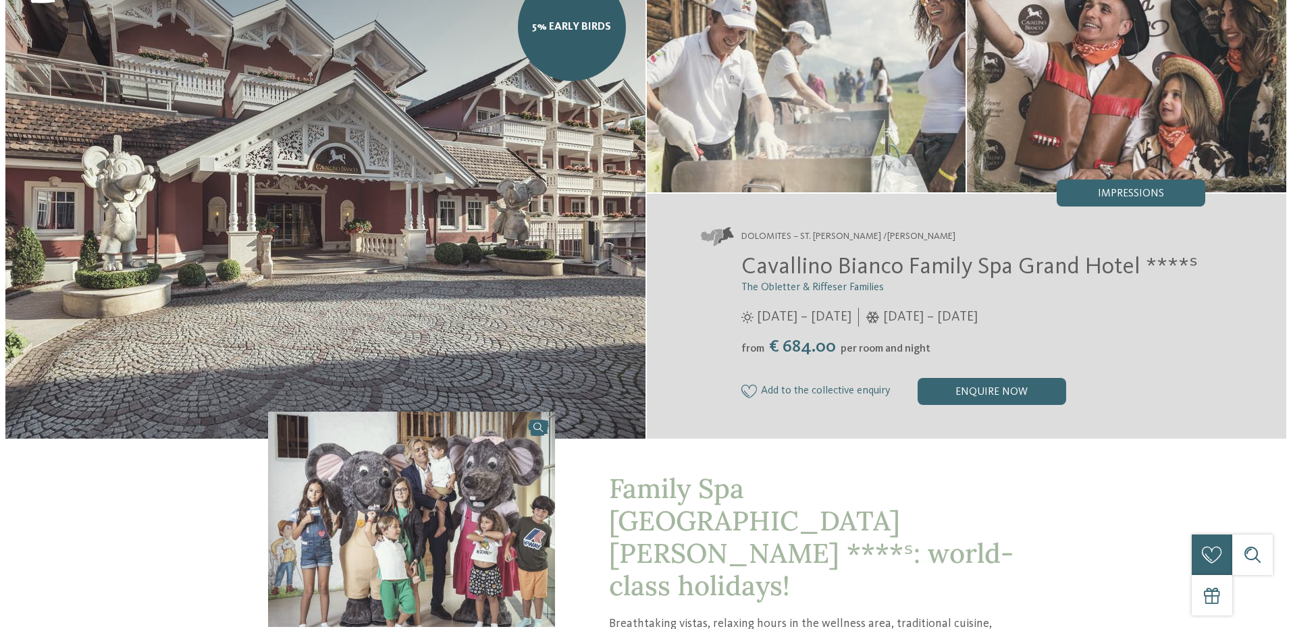
scroll to position [0, 0]
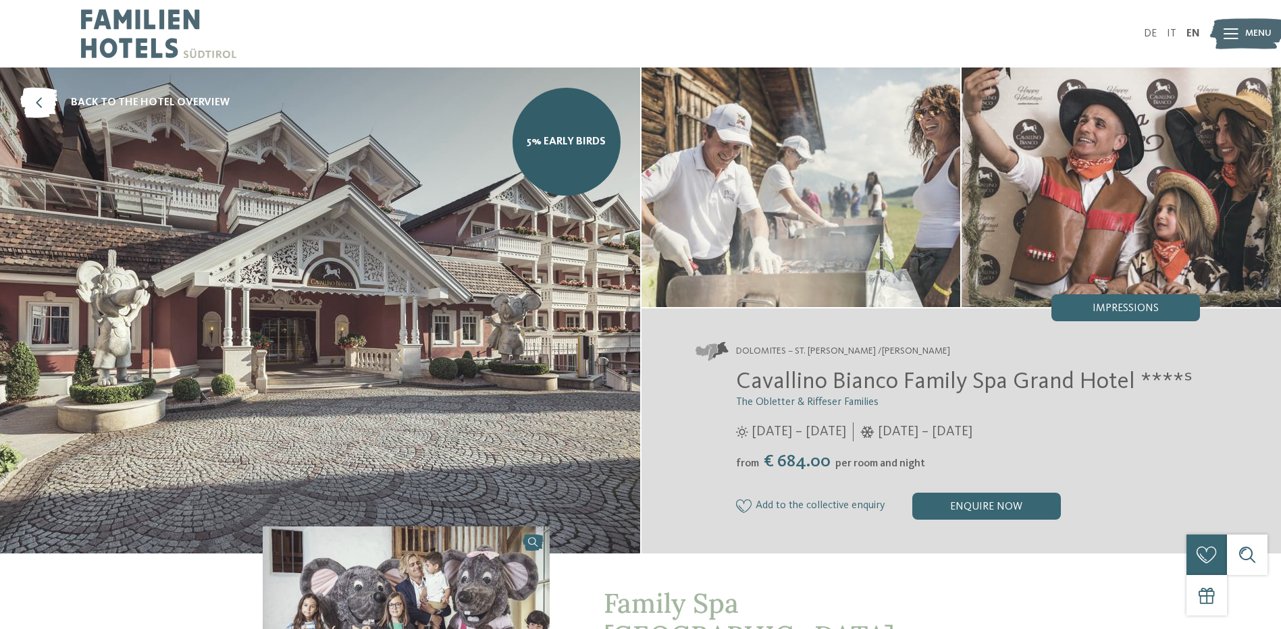
click at [1237, 28] on icon at bounding box center [1231, 33] width 15 height 11
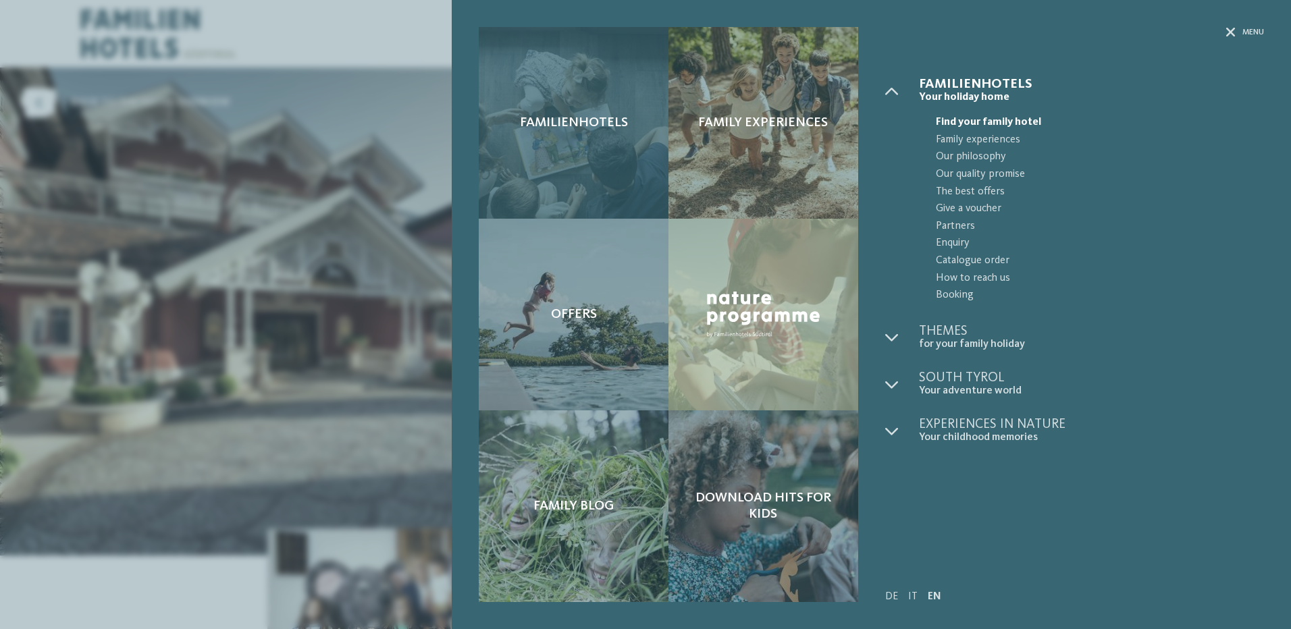
click at [567, 144] on div "Familienhotels" at bounding box center [574, 123] width 190 height 192
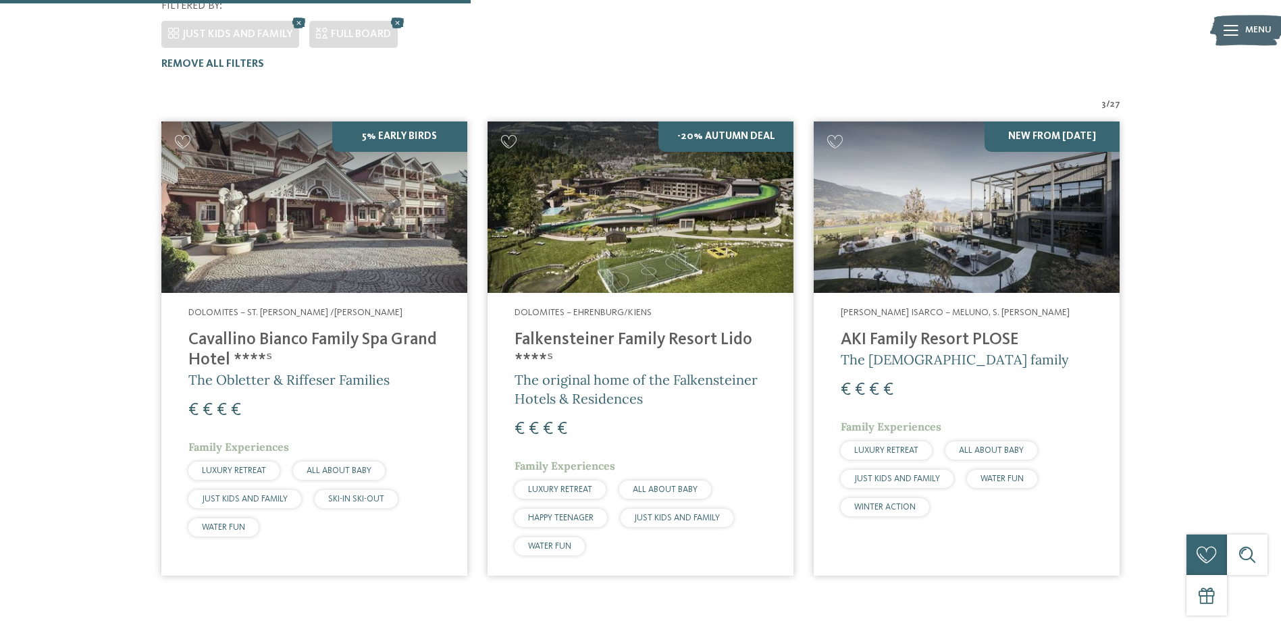
scroll to position [411, 0]
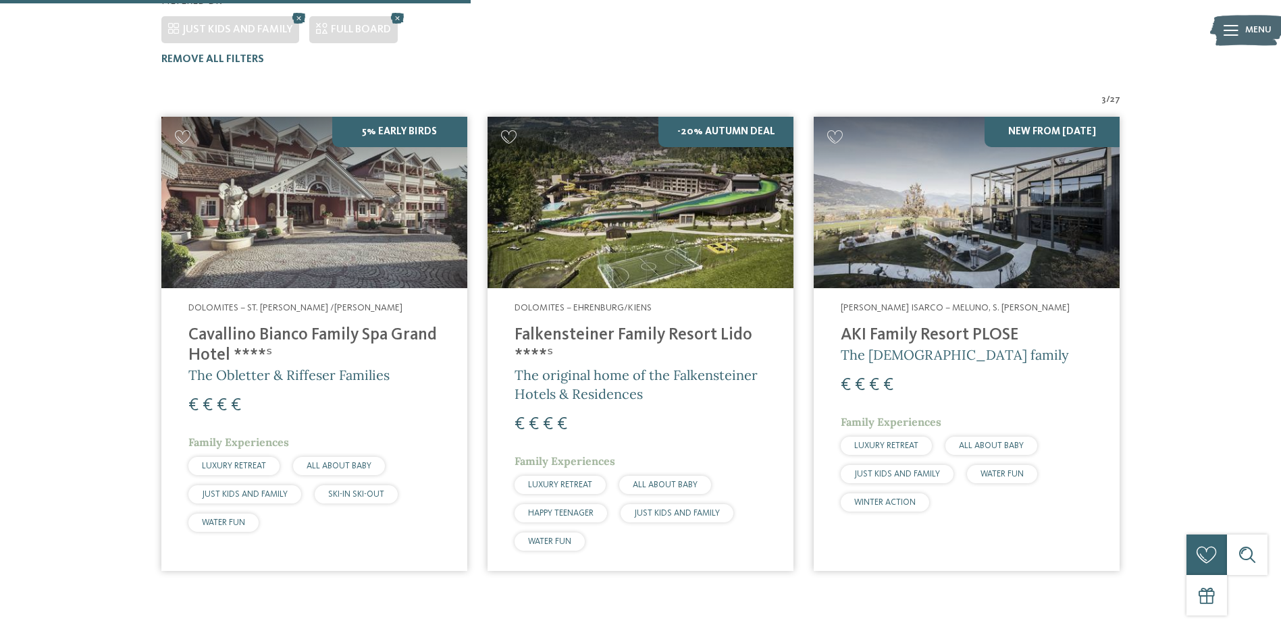
click at [243, 303] on span "Dolomites – St. [PERSON_NAME] /[PERSON_NAME]" at bounding box center [295, 307] width 214 height 9
click at [626, 171] on img at bounding box center [641, 203] width 306 height 172
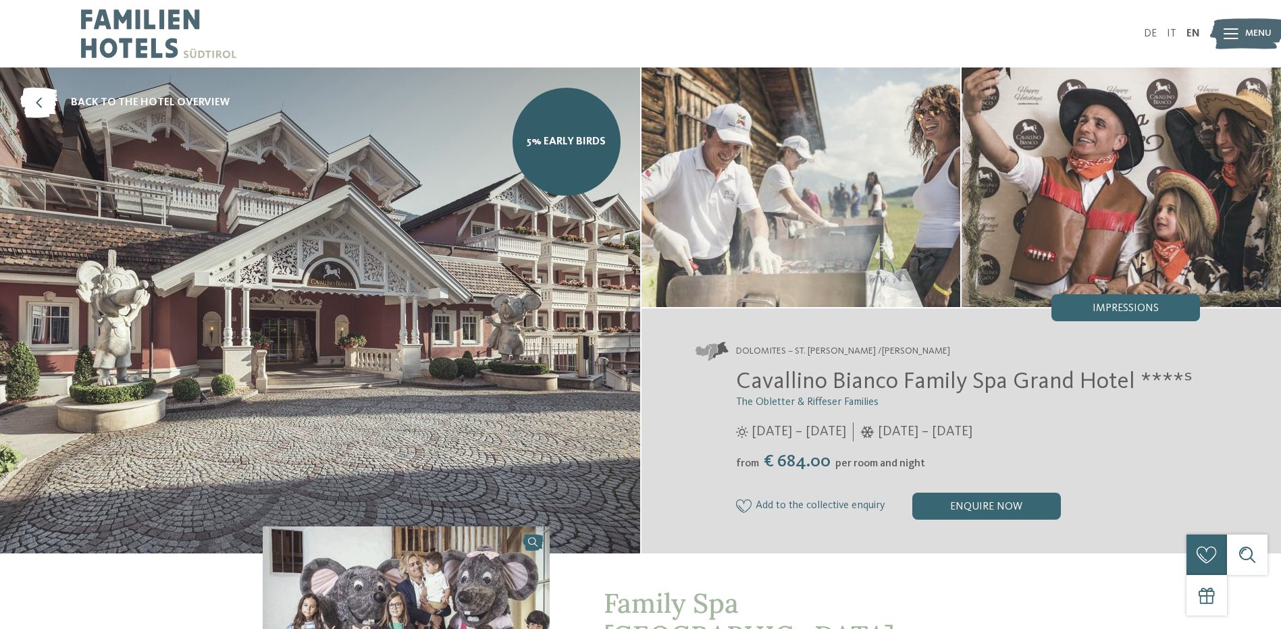
click at [808, 391] on span "Cavallino Bianco Family Spa Grand Hotel ****ˢ" at bounding box center [964, 382] width 457 height 24
click at [1150, 167] on img at bounding box center [1121, 188] width 319 height 240
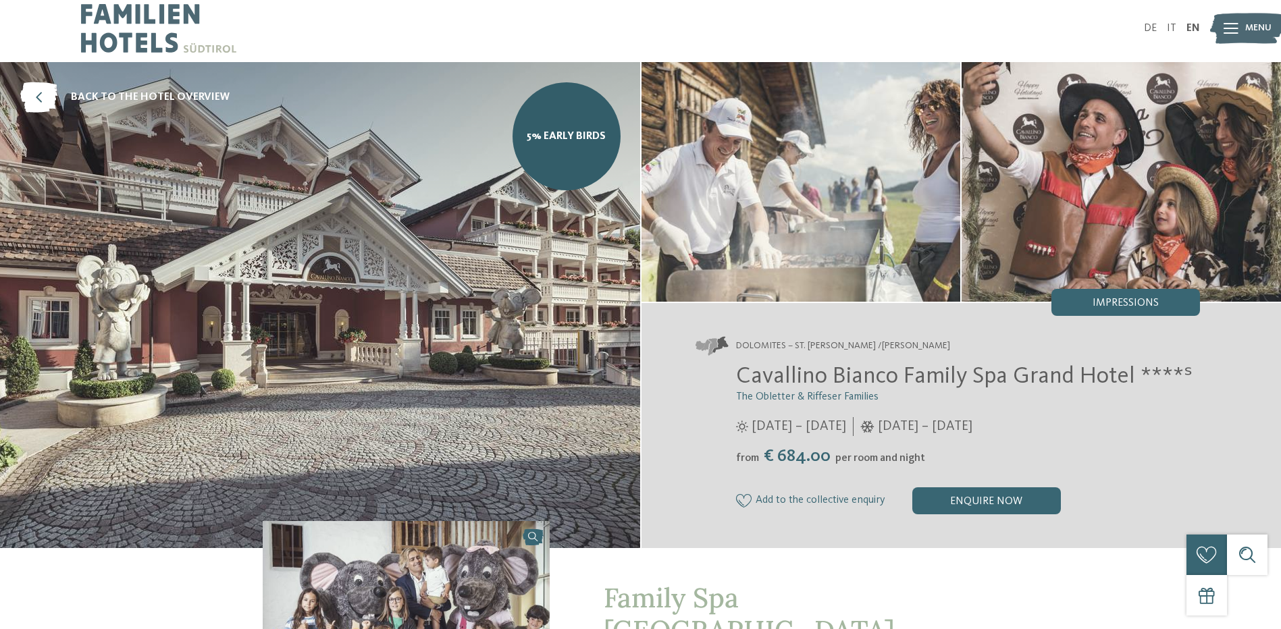
scroll to position [90, 0]
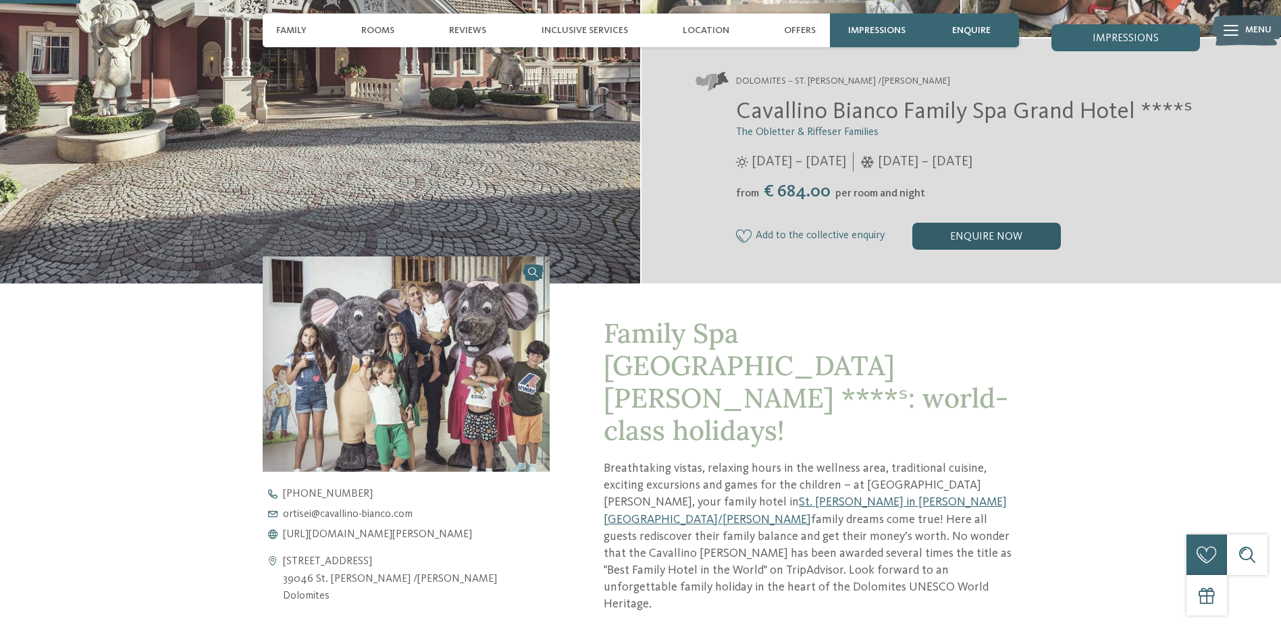
click at [978, 236] on div "enquire now" at bounding box center [987, 236] width 149 height 27
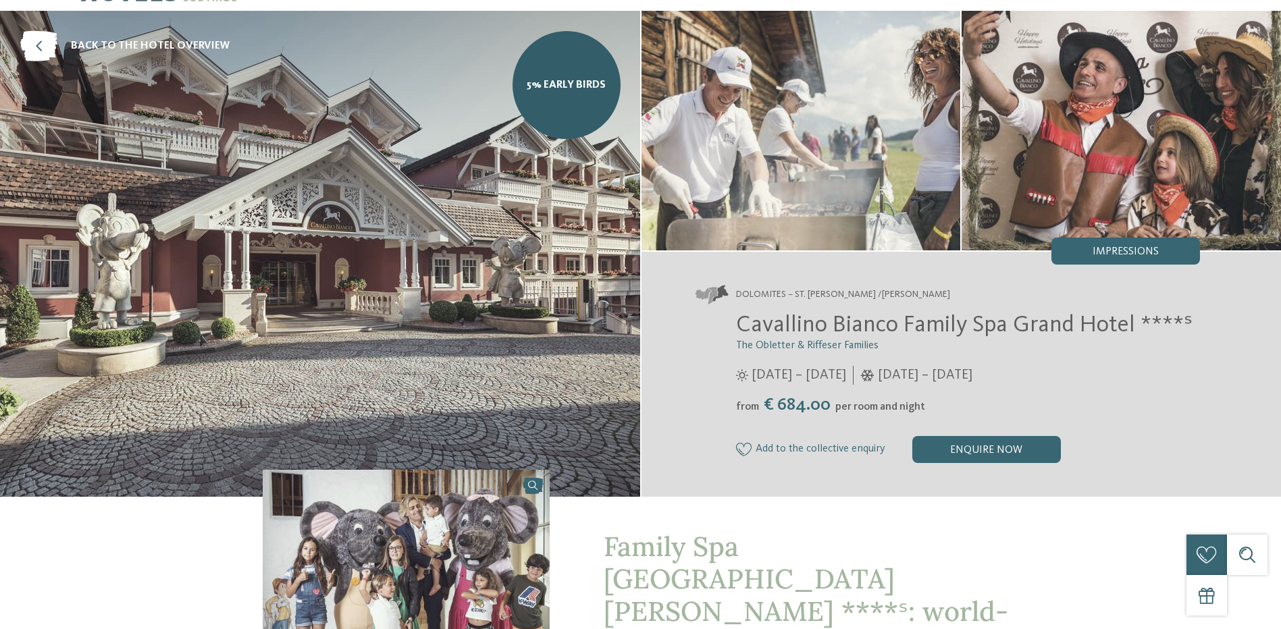
scroll to position [0, 0]
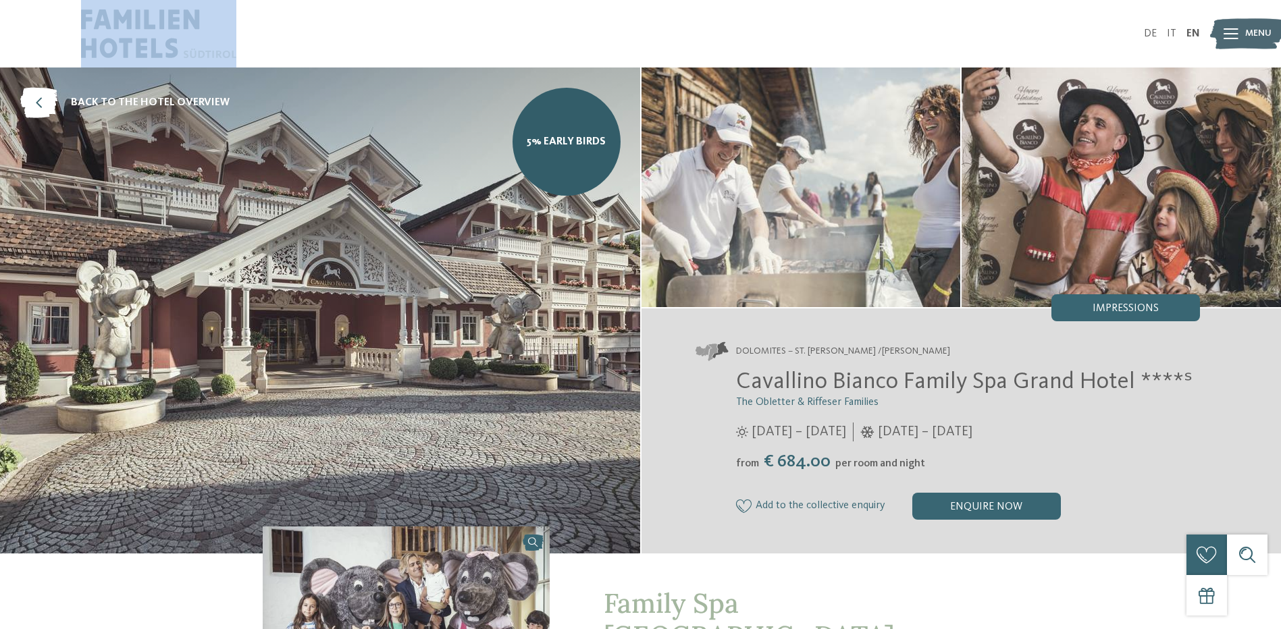
drag, startPoint x: 241, startPoint y: 60, endPoint x: 97, endPoint y: 23, distance: 148.6
click at [97, 23] on div at bounding box center [361, 34] width 560 height 68
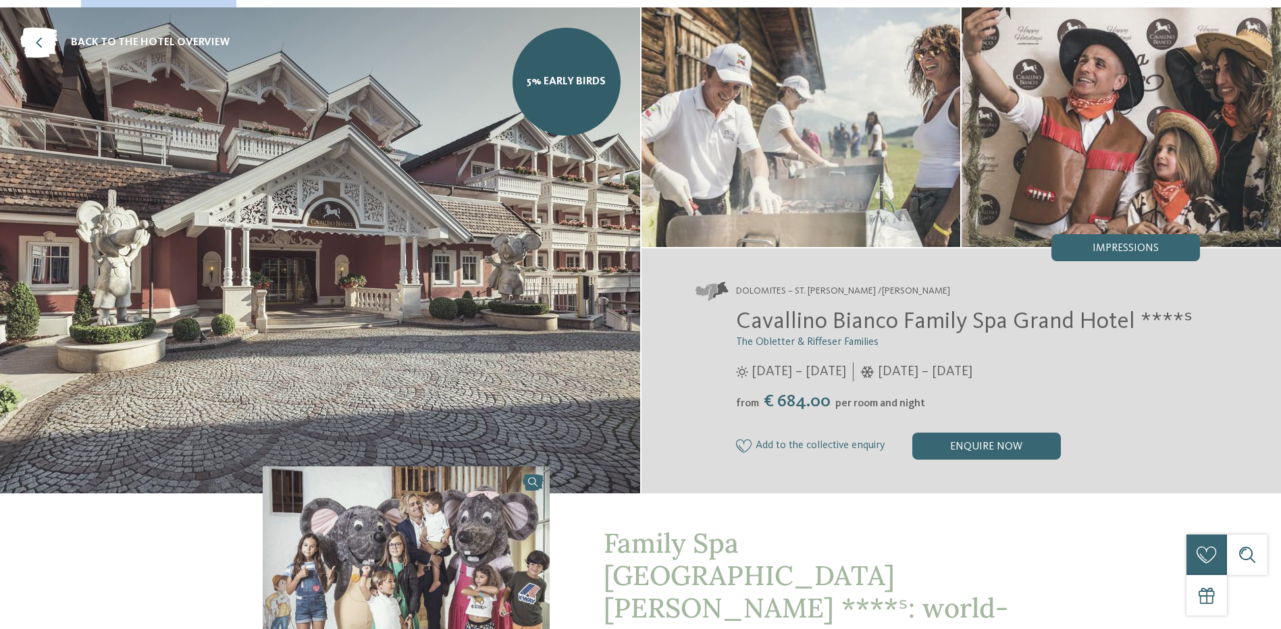
scroll to position [90, 0]
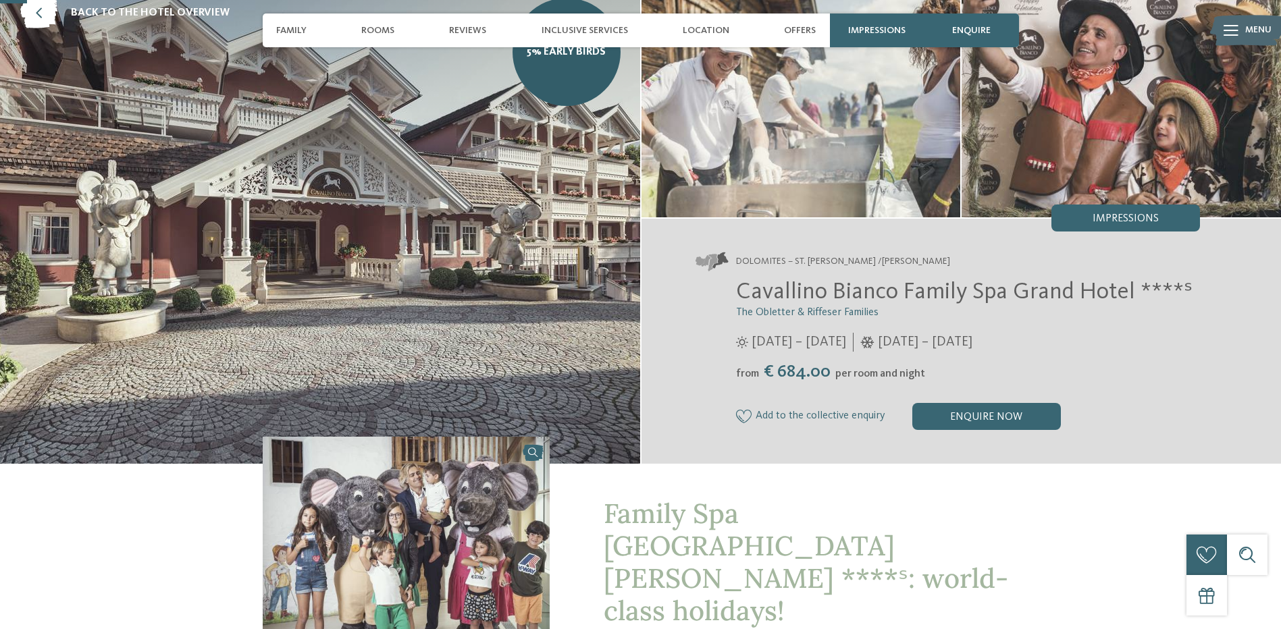
click at [743, 290] on span "Cavallino Bianco Family Spa Grand Hotel ****ˢ" at bounding box center [964, 292] width 457 height 24
click at [846, 295] on span "Cavallino Bianco Family Spa Grand Hotel ****ˢ" at bounding box center [964, 292] width 457 height 24
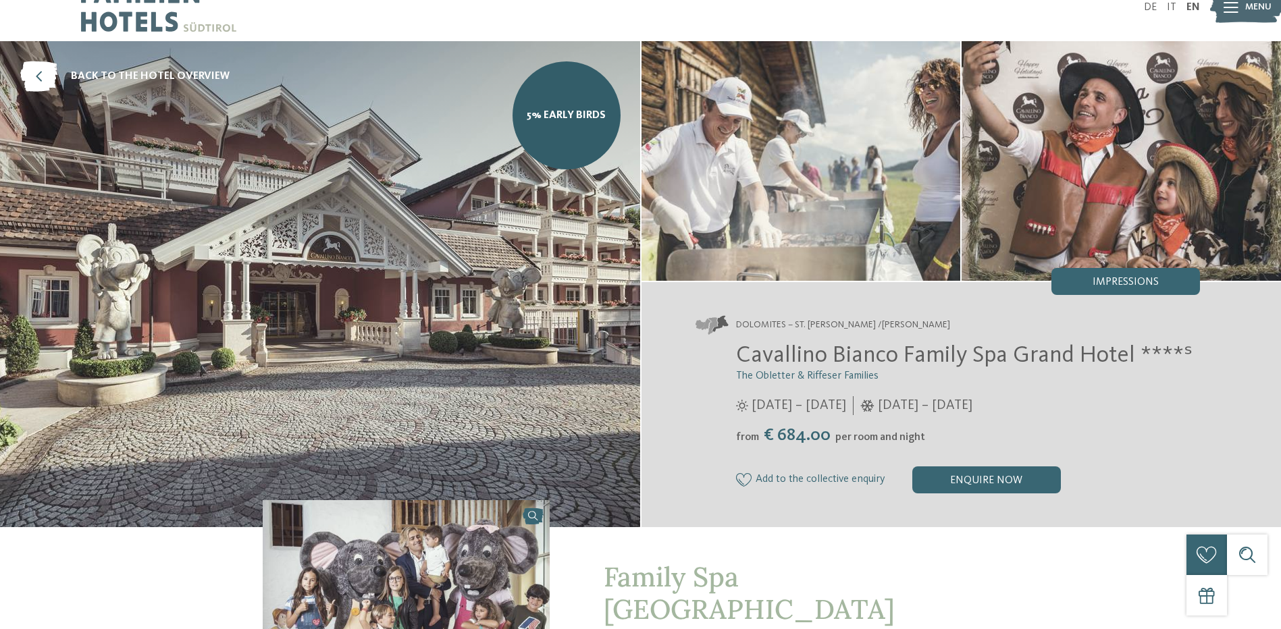
scroll to position [0, 0]
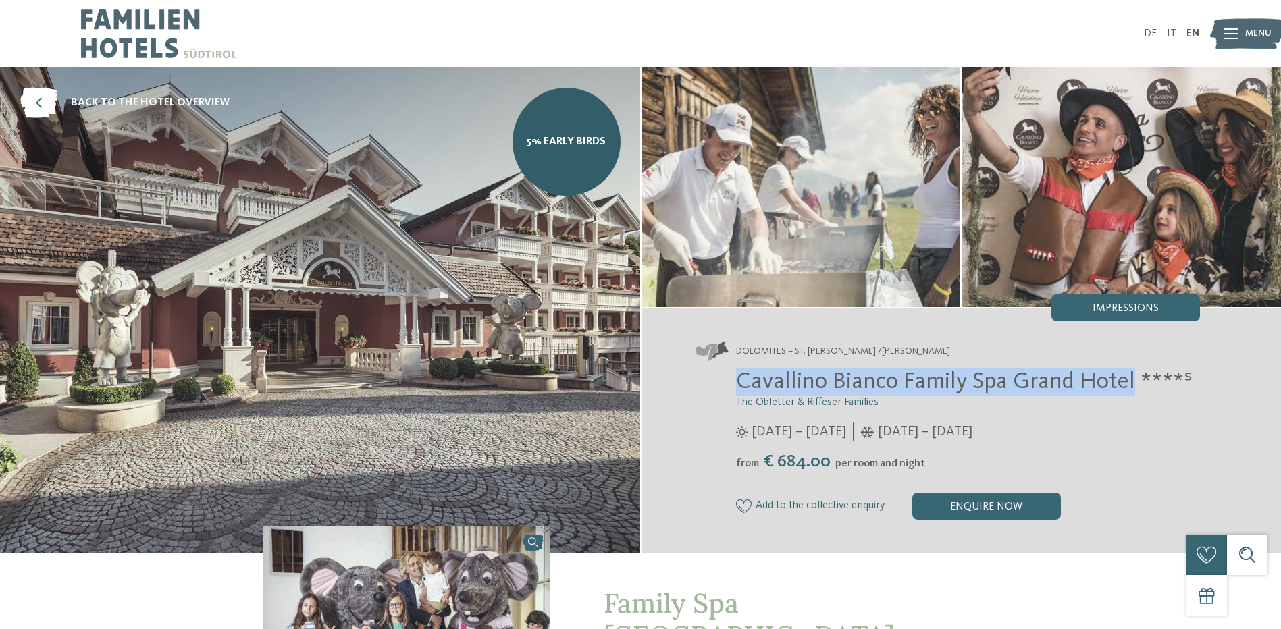
drag, startPoint x: 734, startPoint y: 382, endPoint x: 1133, endPoint y: 389, distance: 399.9
click at [1133, 389] on div "Cavallino Bianco Family Spa Grand Hotel ****ˢ The Obletter & Riffeser Families …" at bounding box center [948, 444] width 505 height 152
copy span "Cavallino Bianco Family Spa Grand Hotel"
